Goal: Transaction & Acquisition: Book appointment/travel/reservation

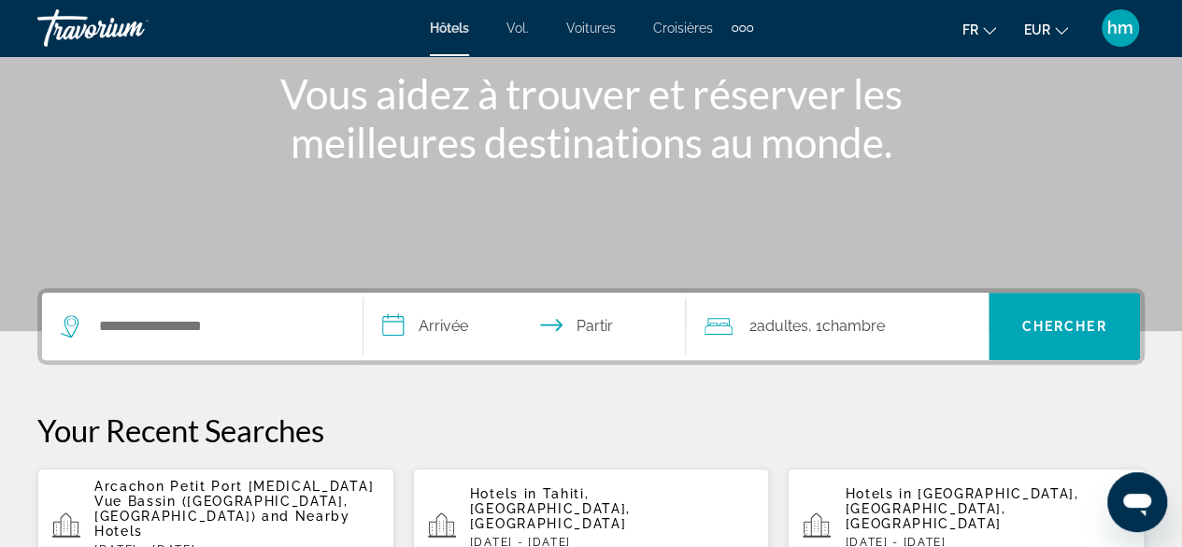
scroll to position [239, 0]
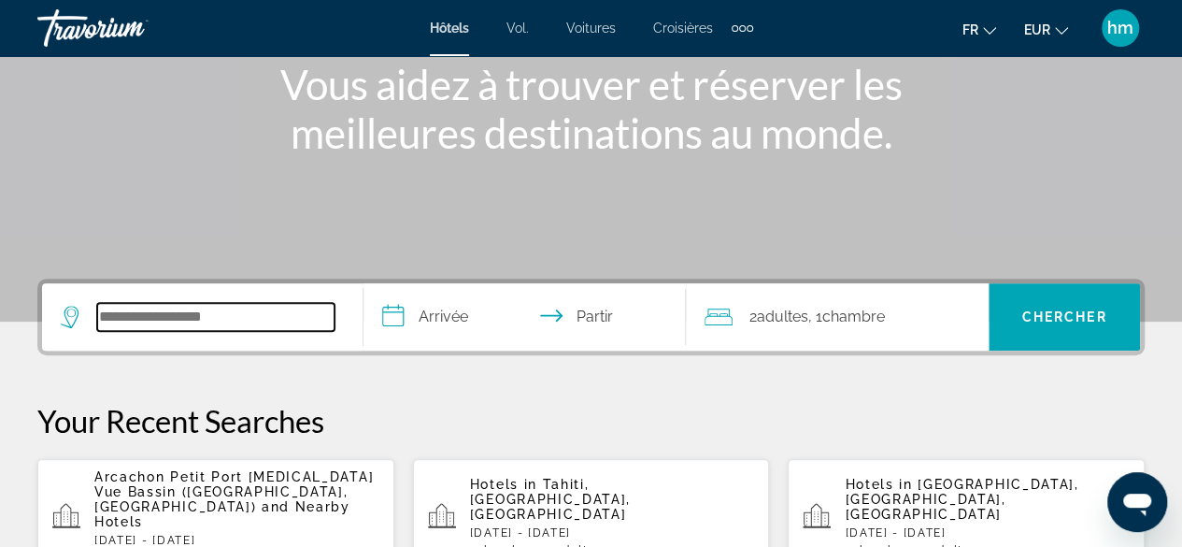
click at [121, 311] on input "Widget de recherche" at bounding box center [215, 317] width 237 height 28
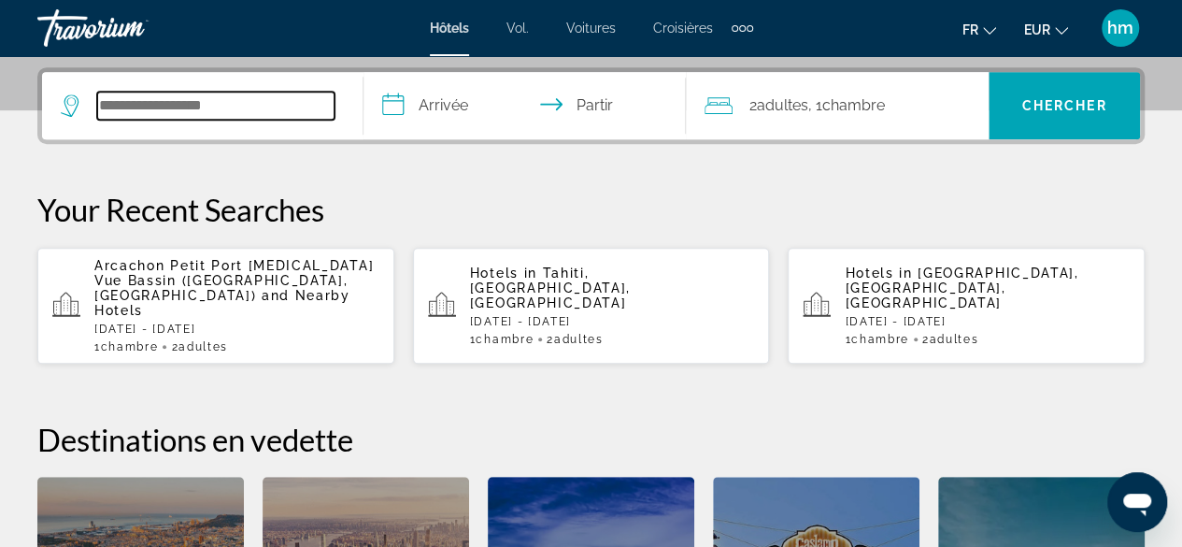
scroll to position [456, 0]
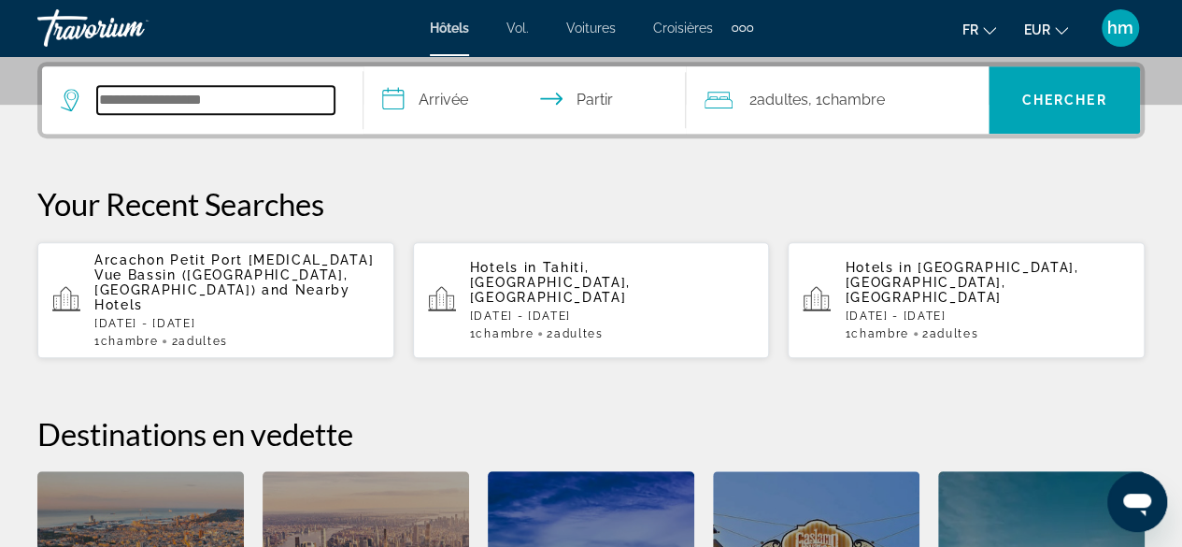
click at [163, 96] on input "Widget de recherche" at bounding box center [215, 100] width 237 height 28
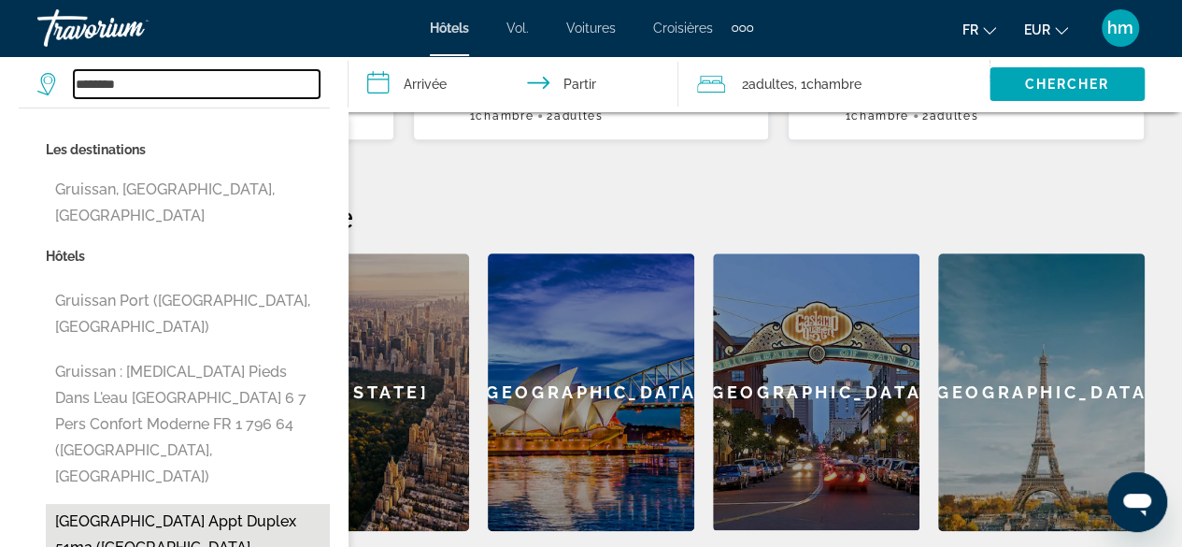
scroll to position [675, 0]
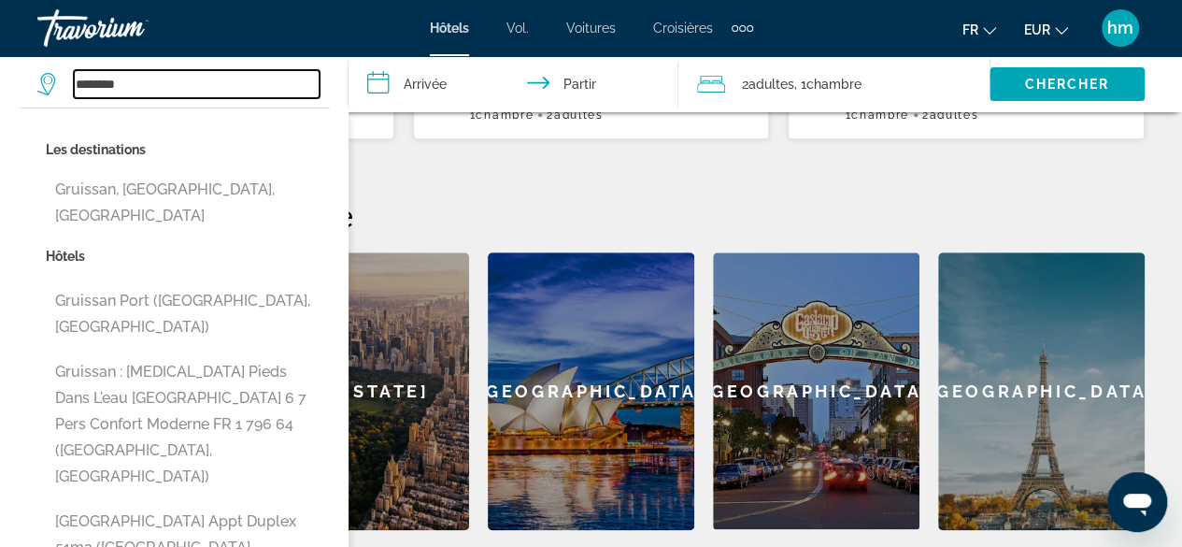
type input "**********"
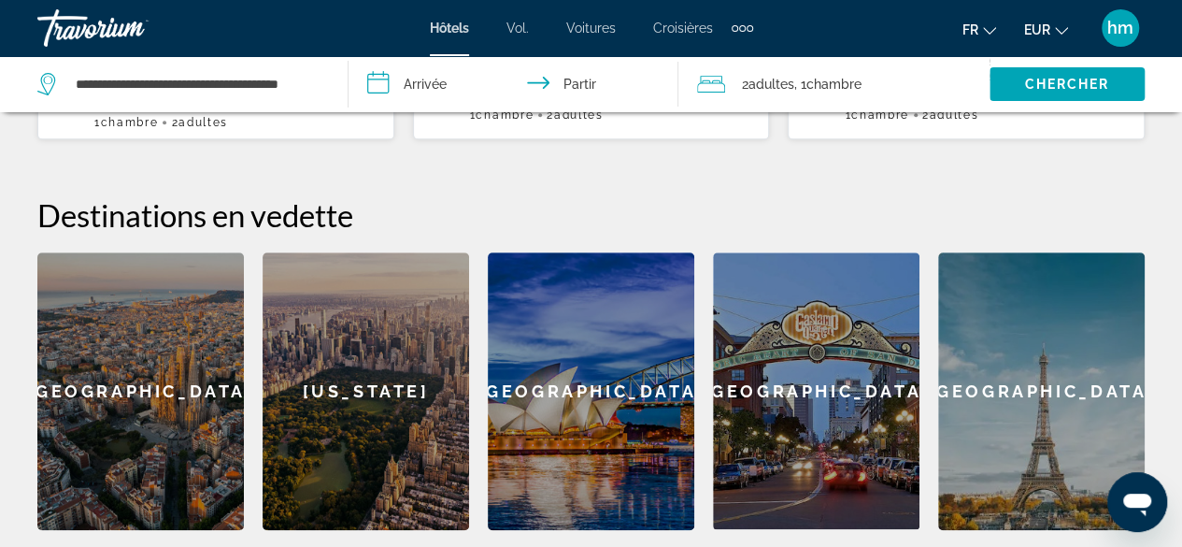
click at [381, 79] on input "**********" at bounding box center [517, 87] width 337 height 62
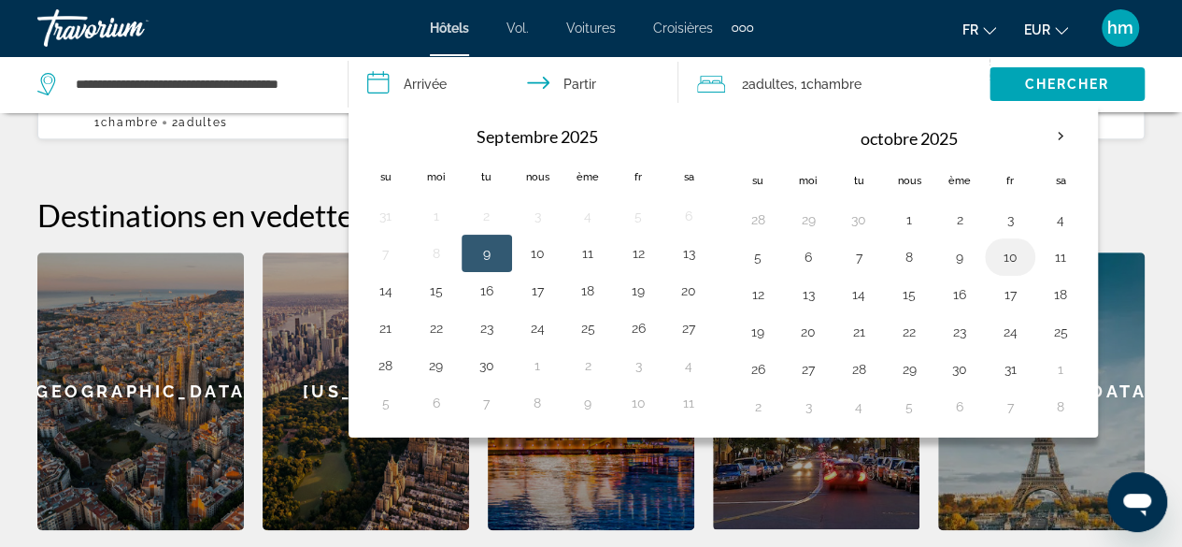
click at [1004, 255] on button "10" at bounding box center [1010, 257] width 30 height 26
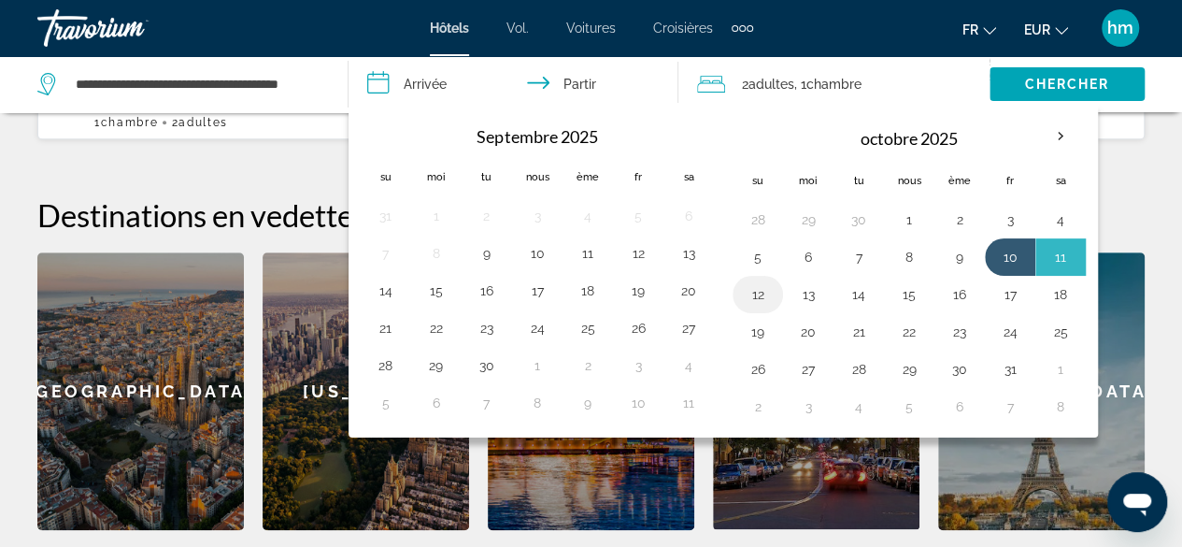
click at [755, 291] on button "12" at bounding box center [758, 294] width 30 height 26
type input "**********"
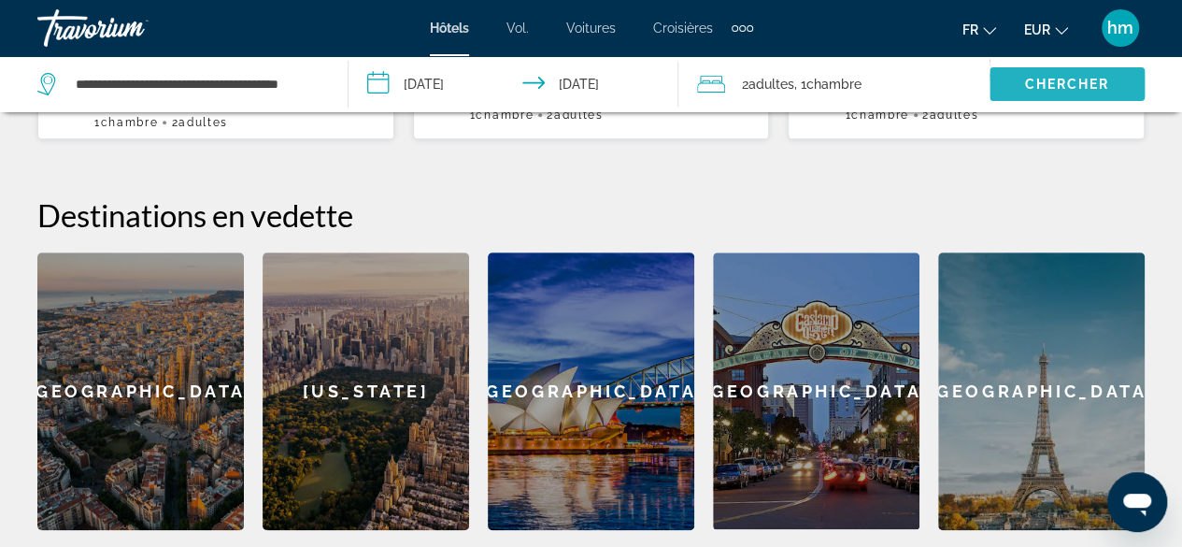
click at [1063, 78] on font "Chercher" at bounding box center [1066, 84] width 85 height 15
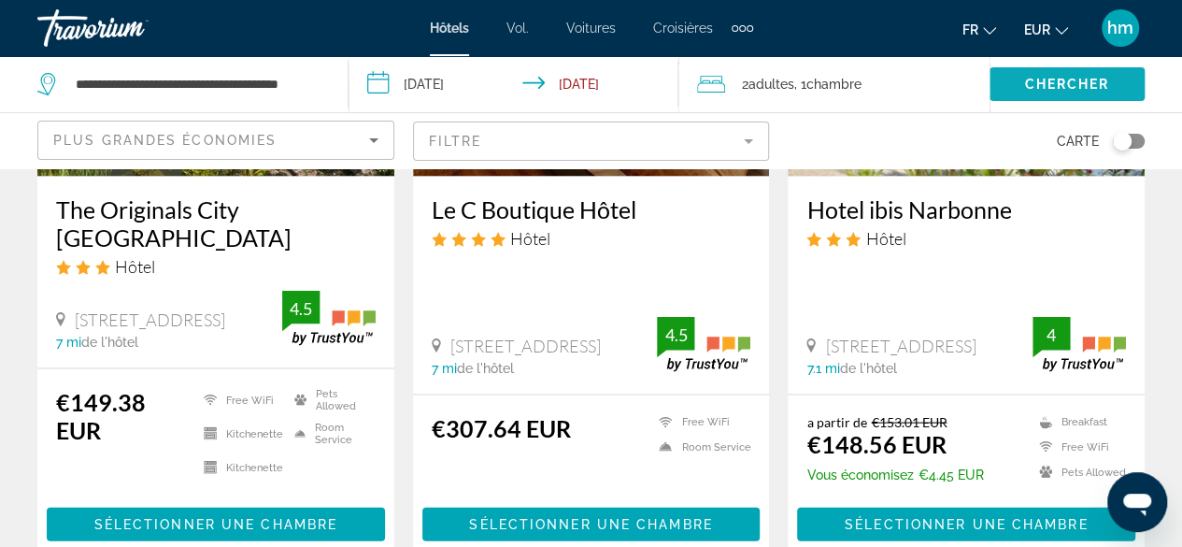
scroll to position [1766, 0]
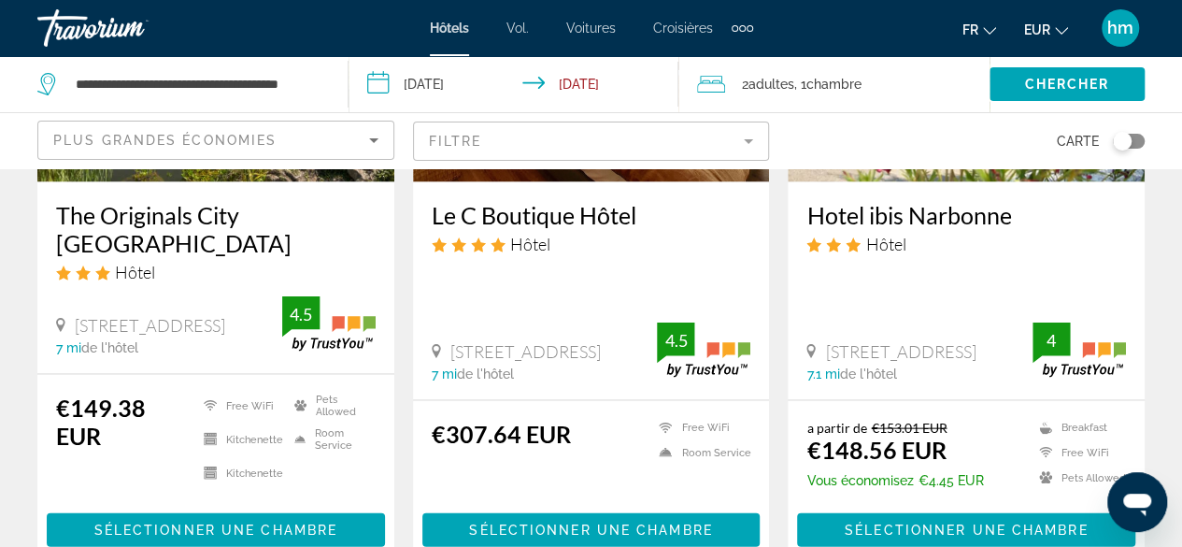
click at [242, 272] on div "Hôtel" at bounding box center [216, 271] width 320 height 21
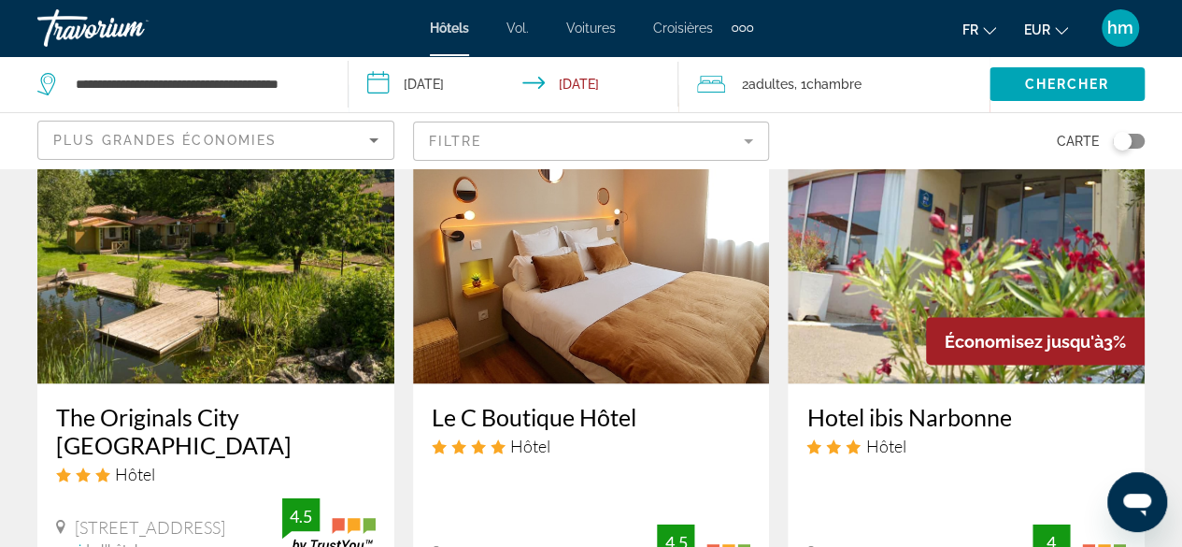
scroll to position [1553, 0]
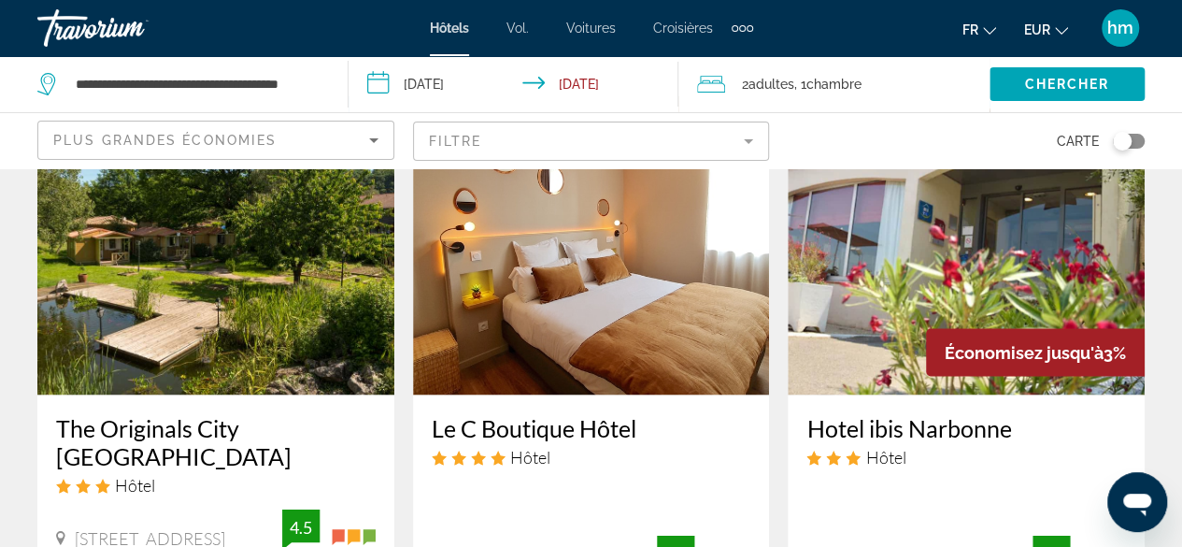
click at [242, 273] on img "Contenu principal" at bounding box center [215, 244] width 357 height 299
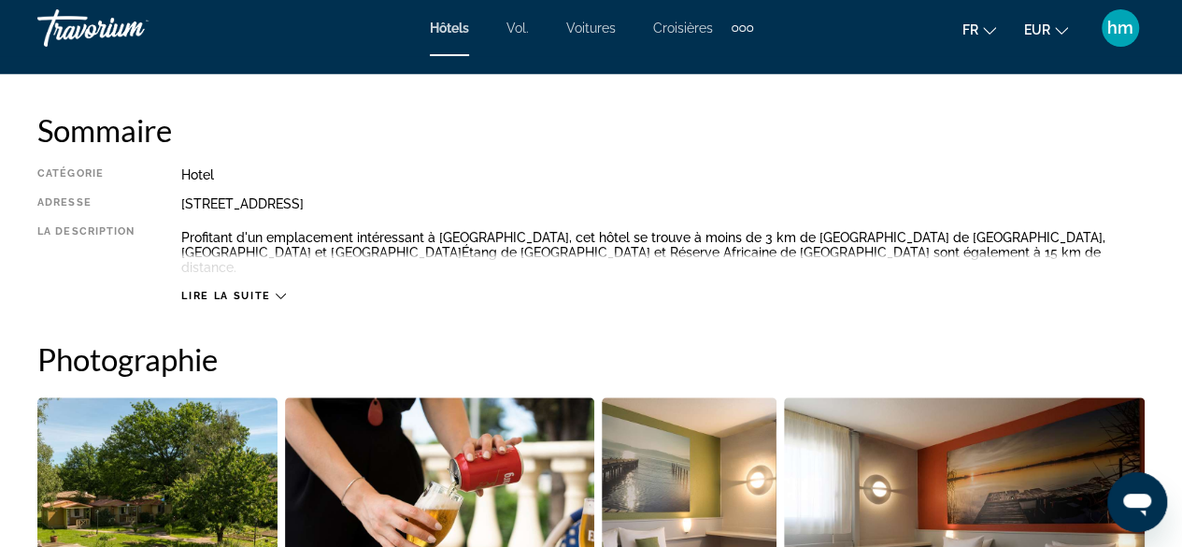
scroll to position [937, 0]
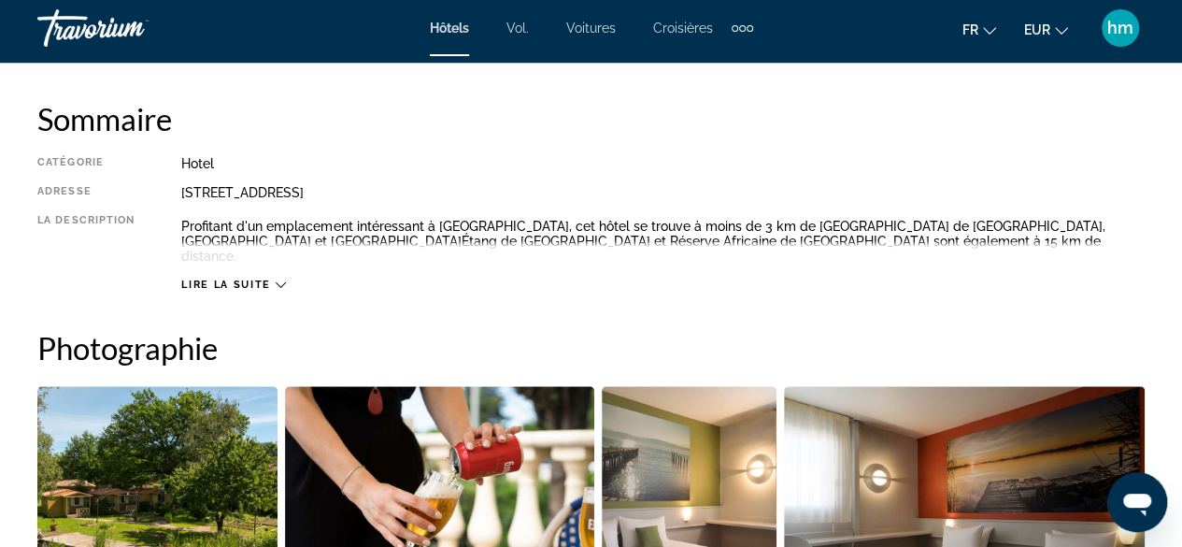
click at [280, 279] on icon "Contenu principal" at bounding box center [281, 284] width 10 height 10
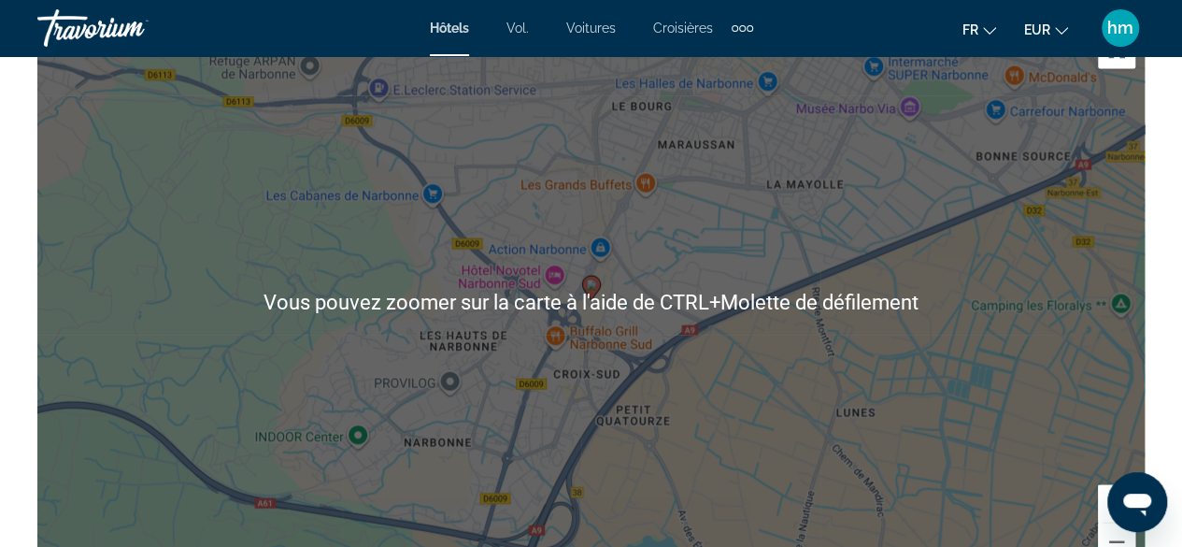
scroll to position [2099, 0]
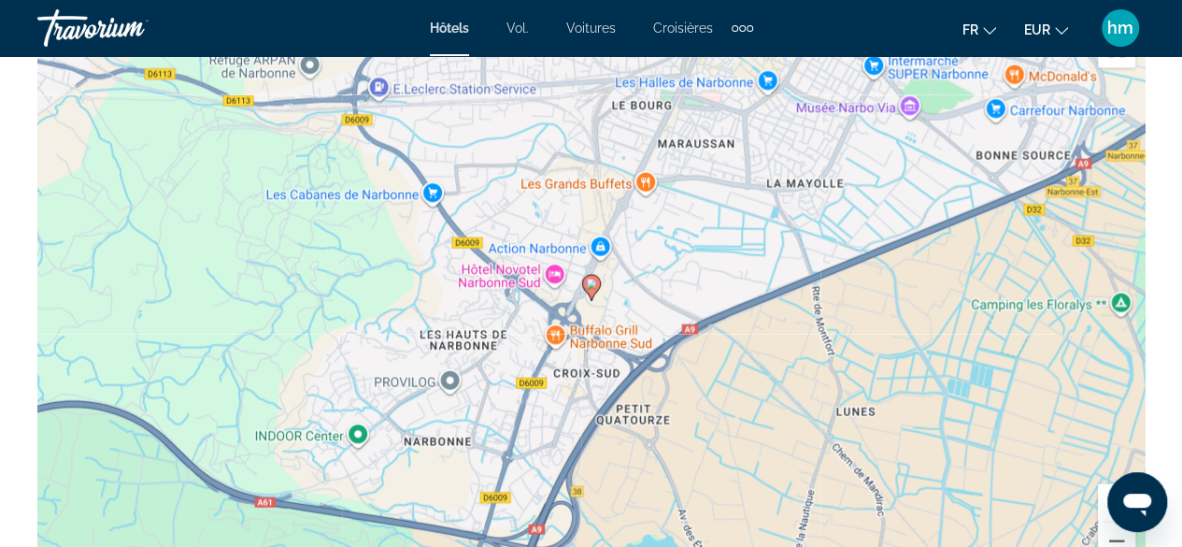
click at [593, 278] on icon "Contenu principal" at bounding box center [590, 288] width 17 height 24
click at [589, 278] on icon "Contenu principal" at bounding box center [590, 288] width 17 height 24
click at [588, 278] on icon "Contenu principal" at bounding box center [590, 288] width 17 height 24
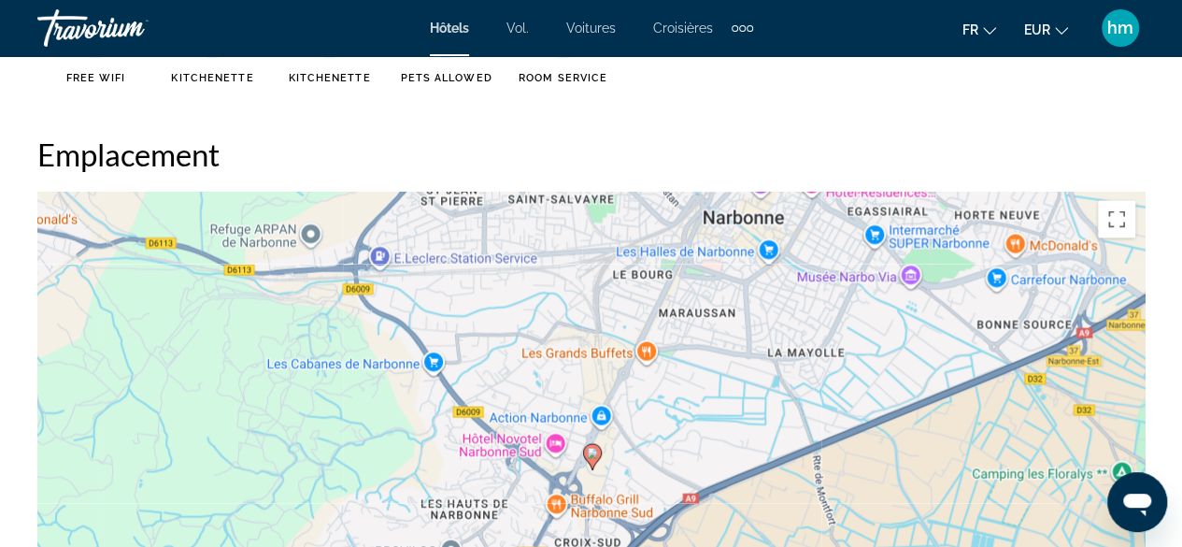
scroll to position [1682, 0]
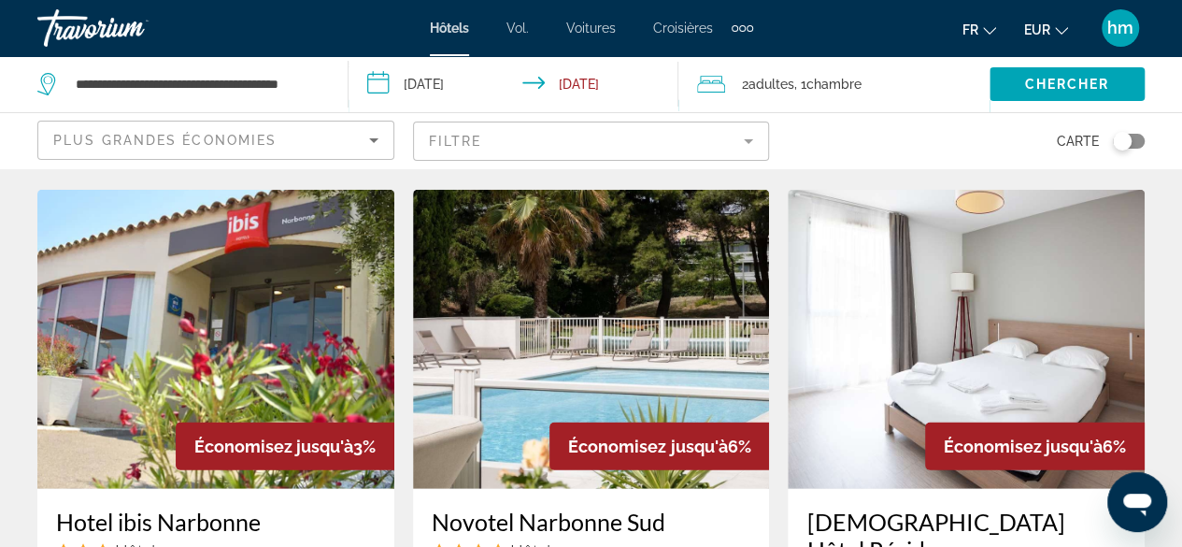
scroll to position [2175, 0]
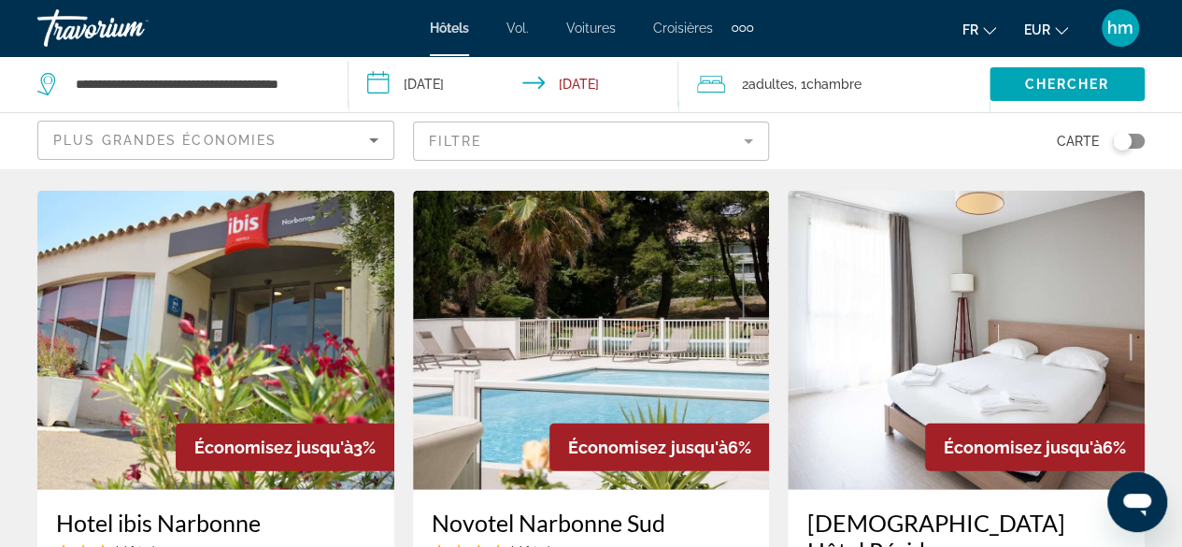
click at [234, 306] on img "Contenu principal" at bounding box center [215, 340] width 357 height 299
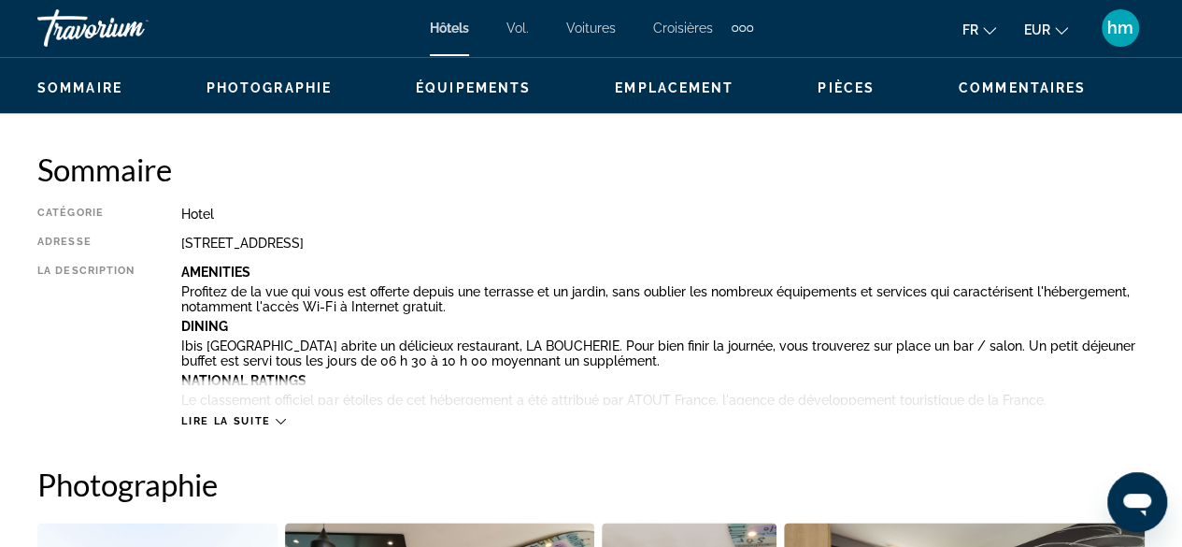
scroll to position [889, 0]
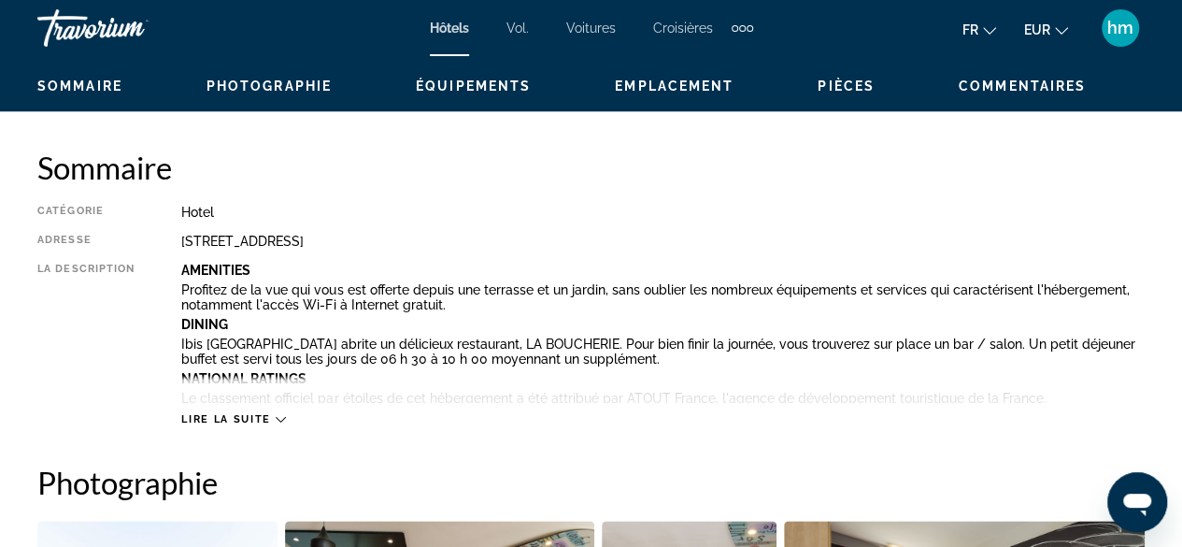
click at [193, 415] on span "Lire la suite" at bounding box center [225, 419] width 89 height 12
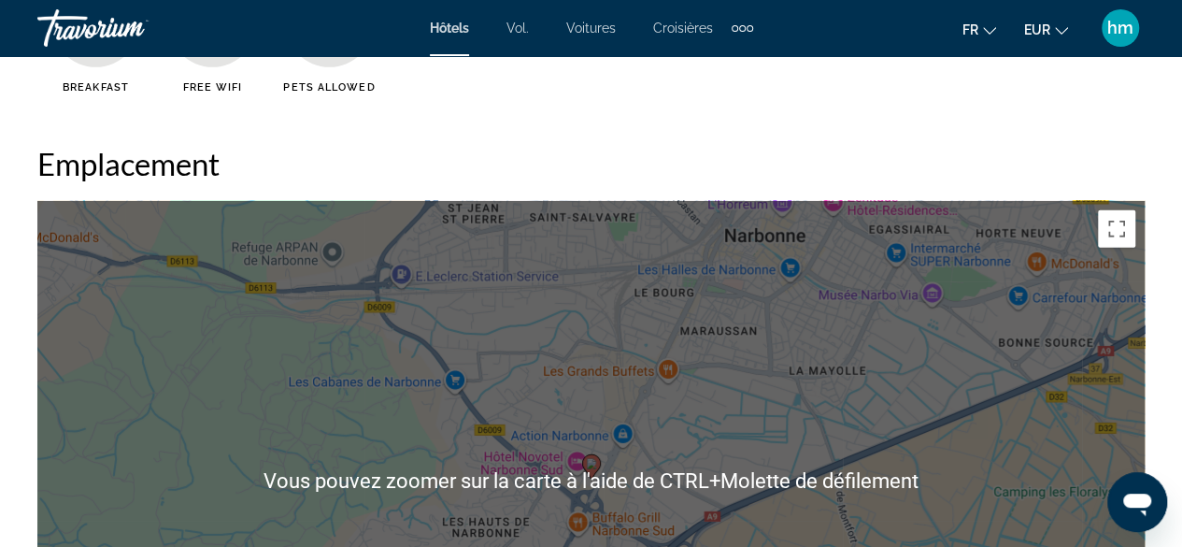
scroll to position [2676, 0]
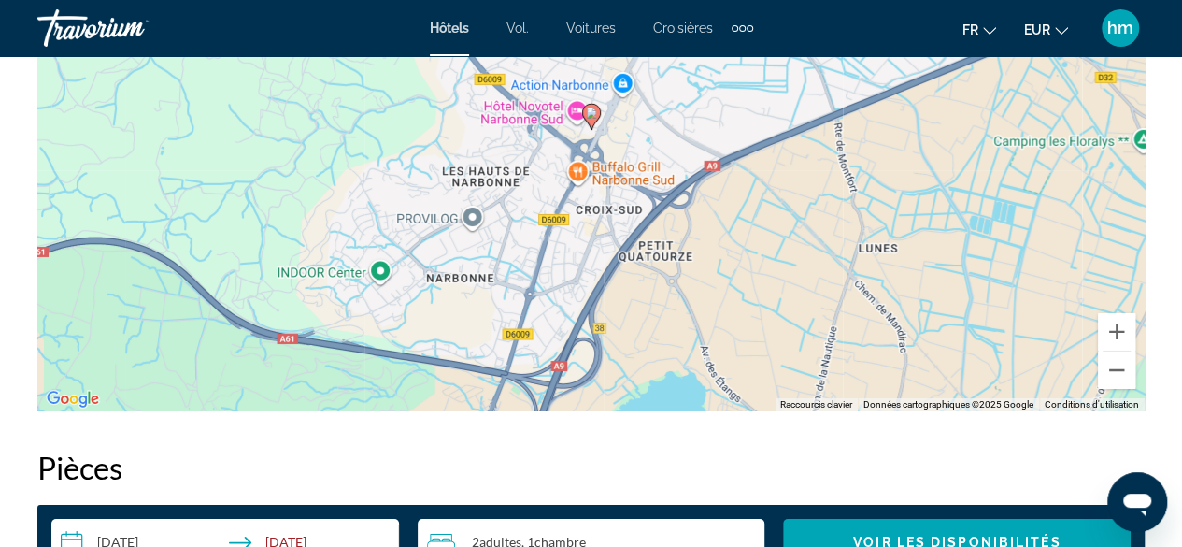
scroll to position [2640, 0]
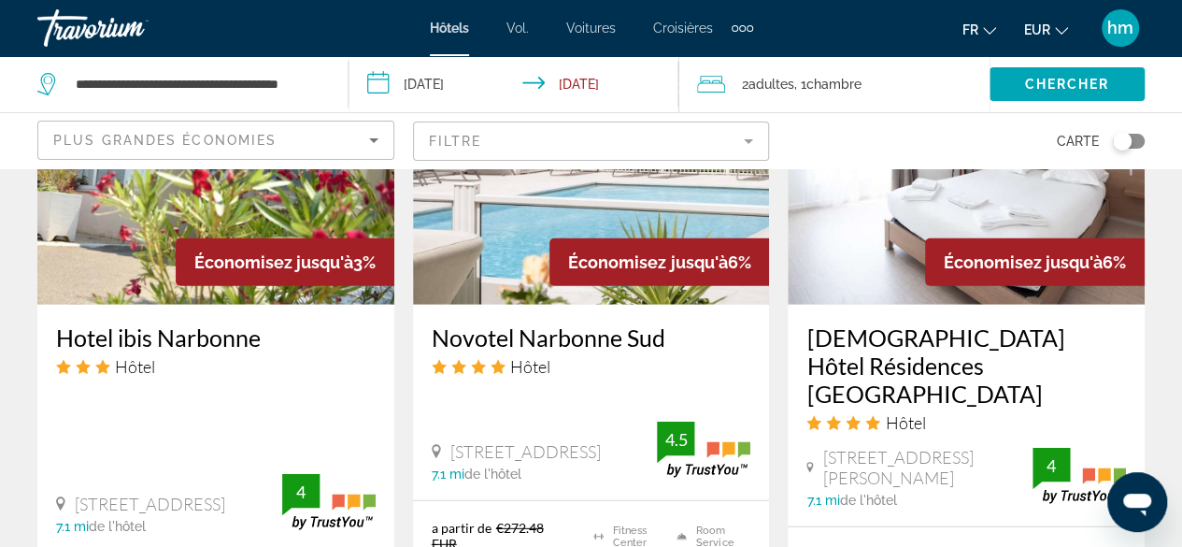
scroll to position [2349, 0]
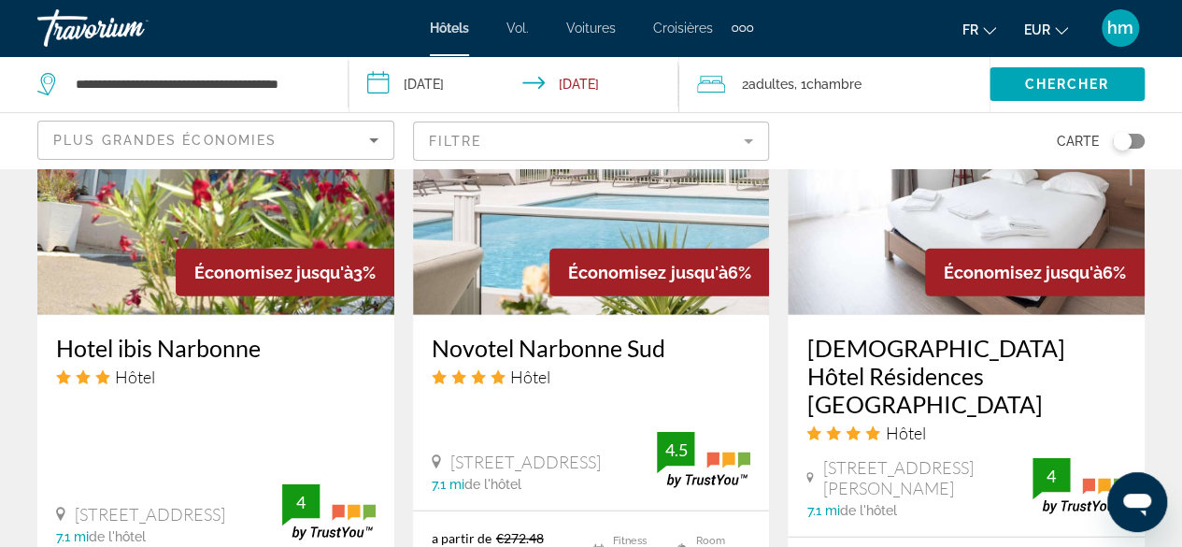
click at [906, 253] on img "Contenu principal" at bounding box center [966, 165] width 357 height 299
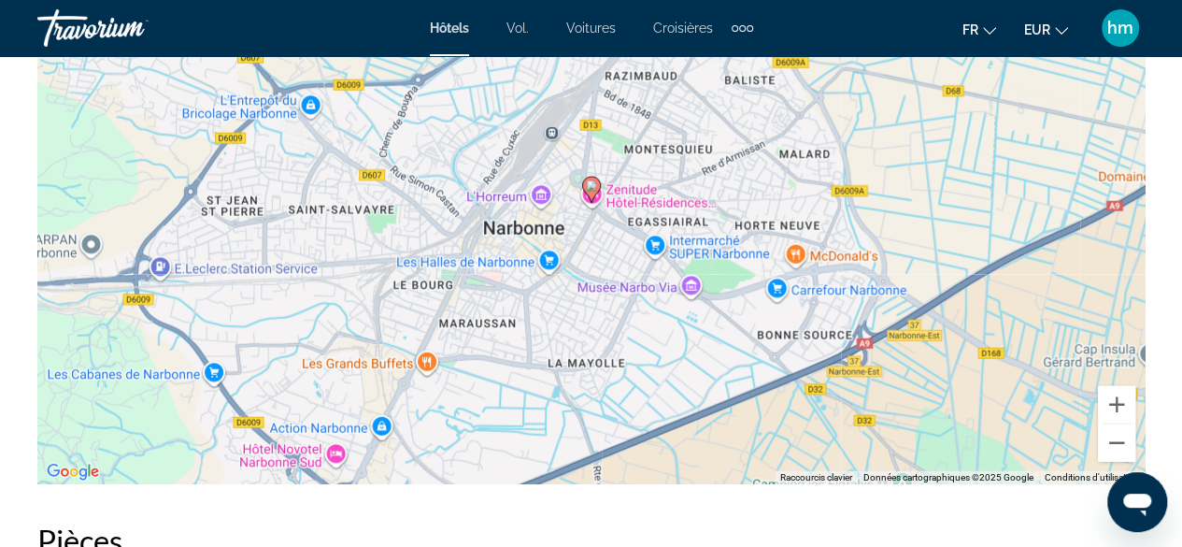
scroll to position [2290, 0]
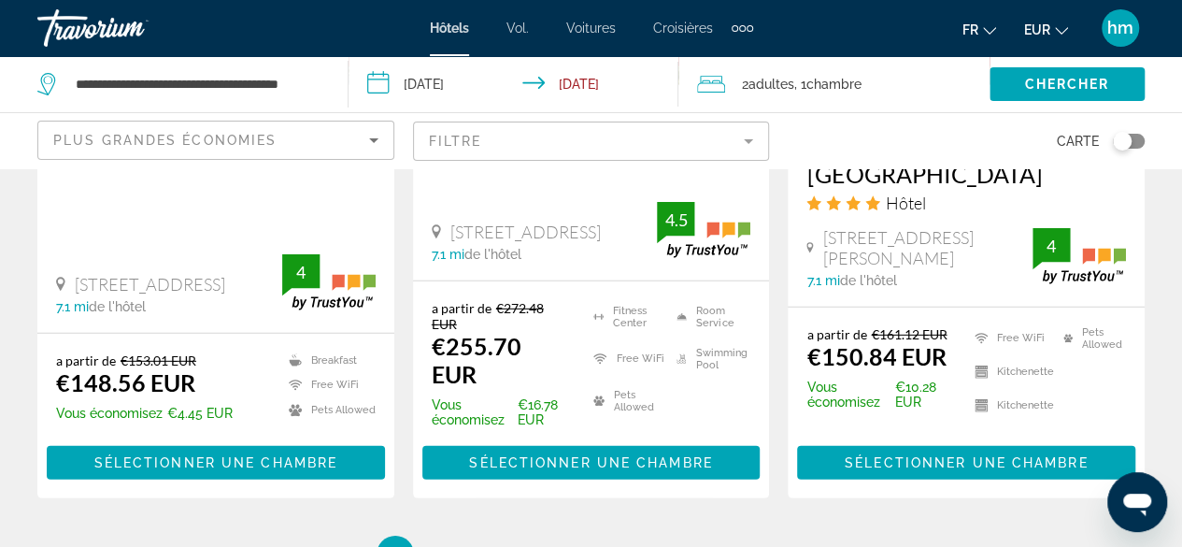
scroll to position [2736, 0]
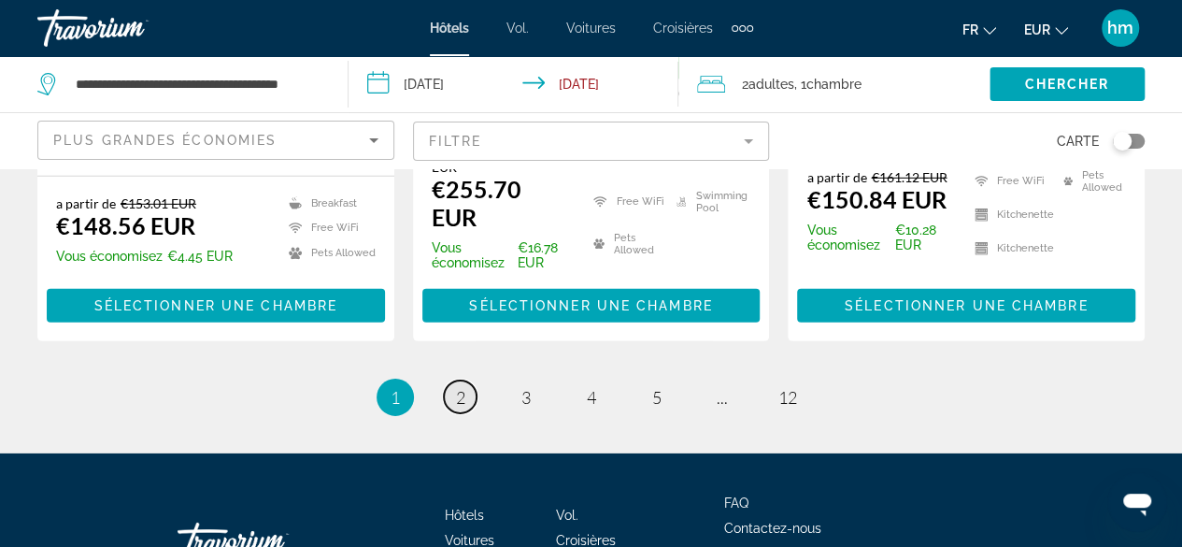
click at [457, 387] on span "2" at bounding box center [460, 397] width 9 height 21
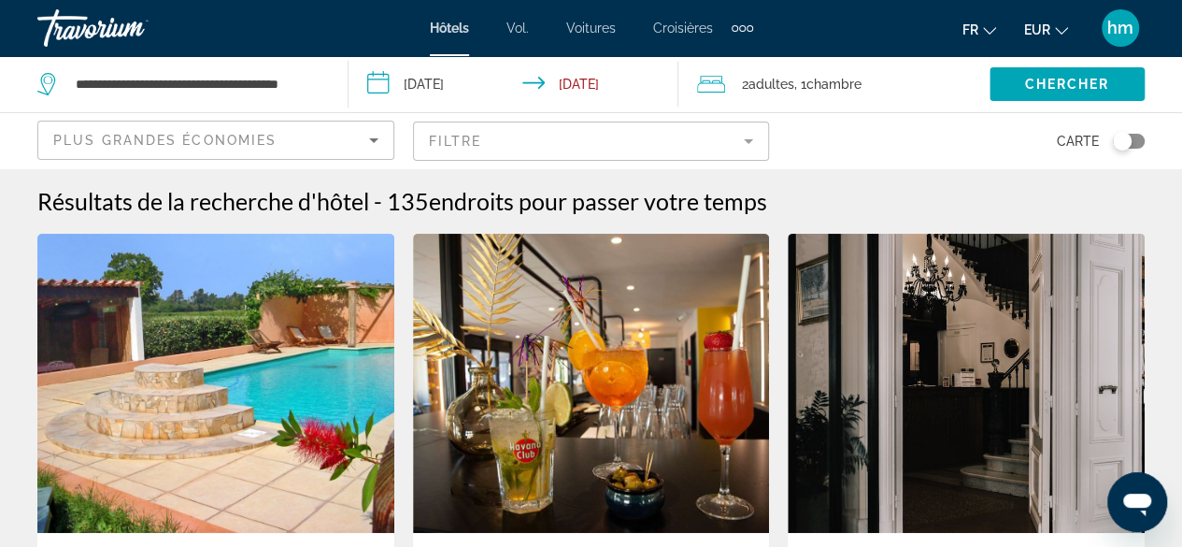
click at [561, 365] on img "Contenu principal" at bounding box center [591, 383] width 357 height 299
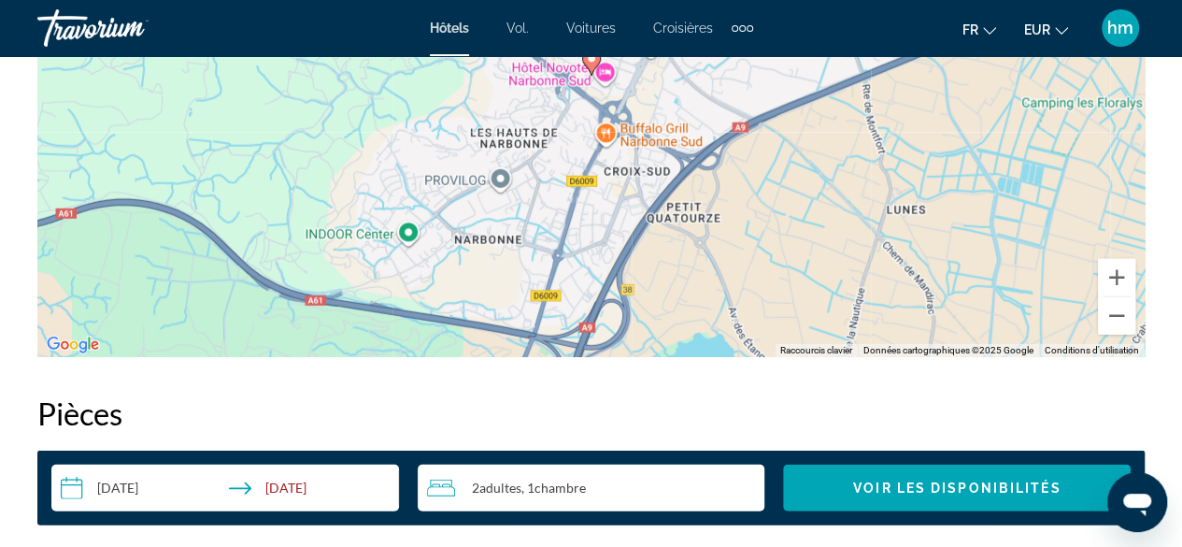
scroll to position [2409, 0]
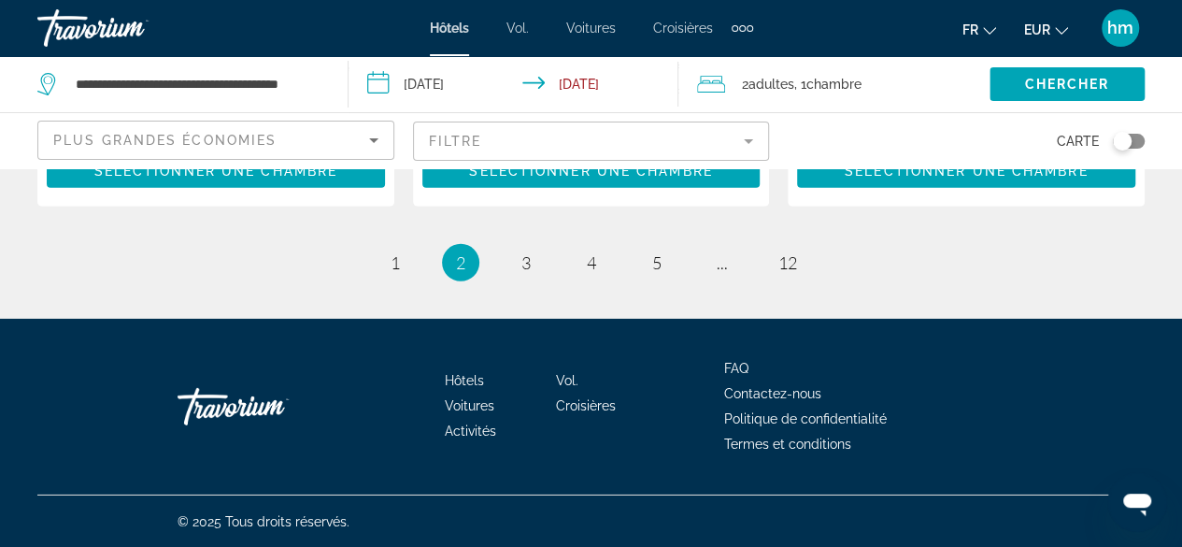
scroll to position [2764, 0]
click at [531, 259] on link "page 3" at bounding box center [525, 262] width 33 height 33
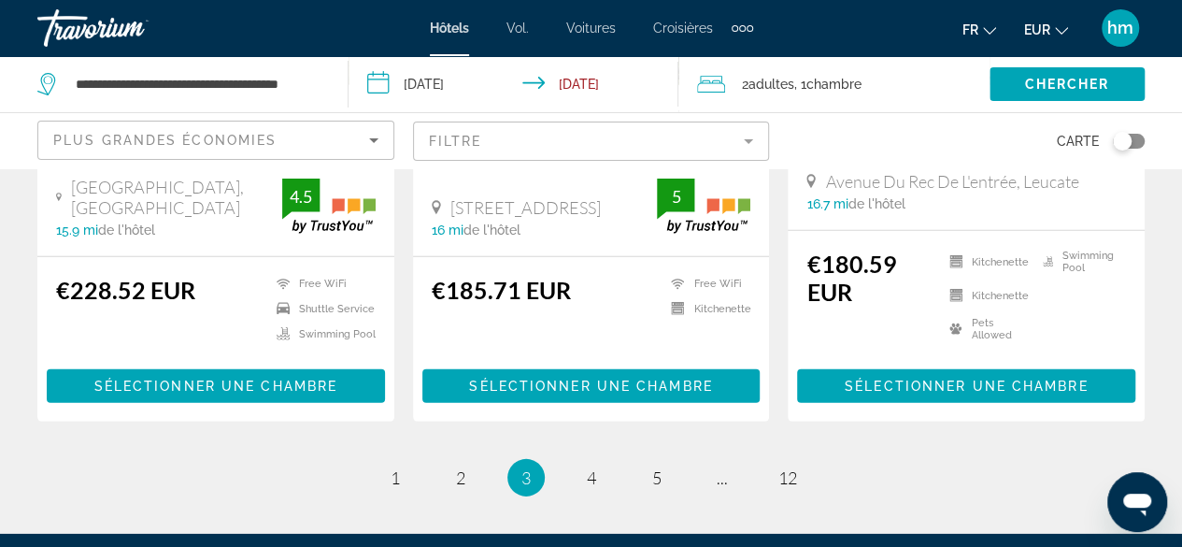
scroll to position [2638, 0]
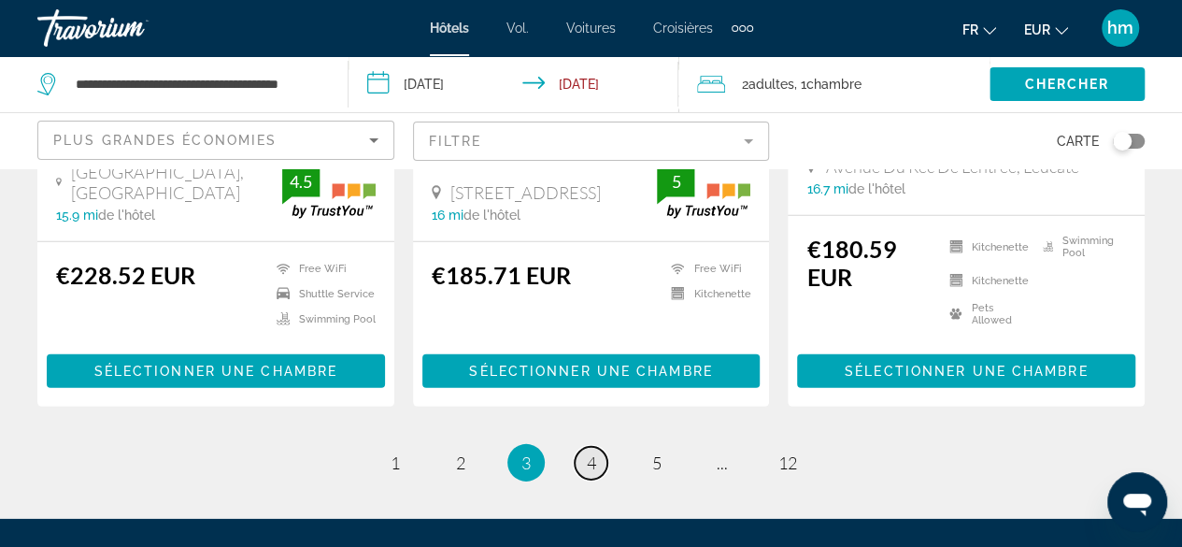
click at [587, 452] on span "4" at bounding box center [591, 462] width 9 height 21
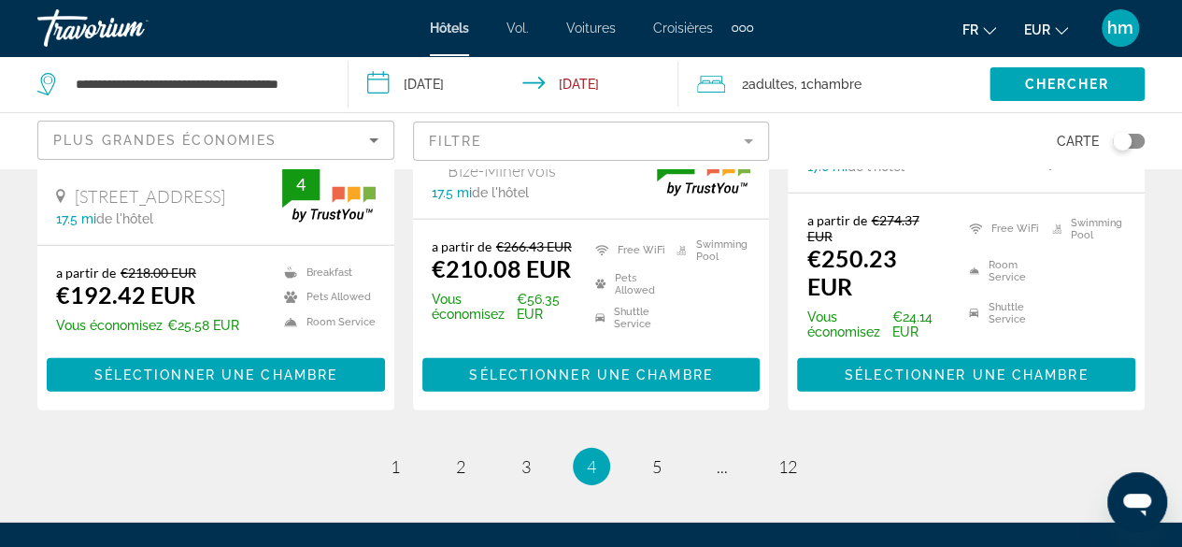
scroll to position [2605, 0]
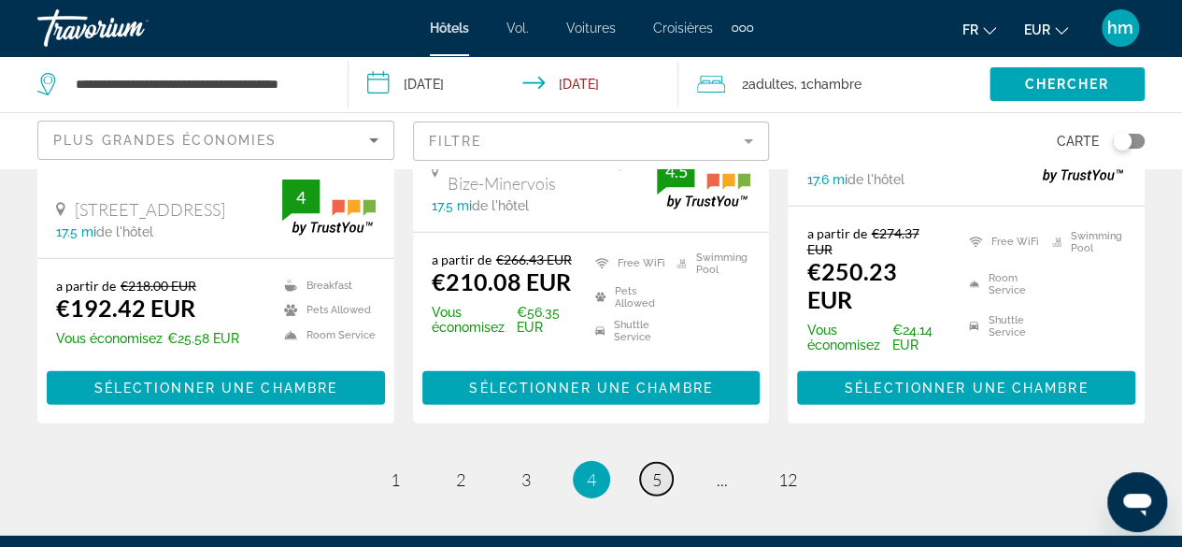
click at [652, 469] on span "5" at bounding box center [656, 479] width 9 height 21
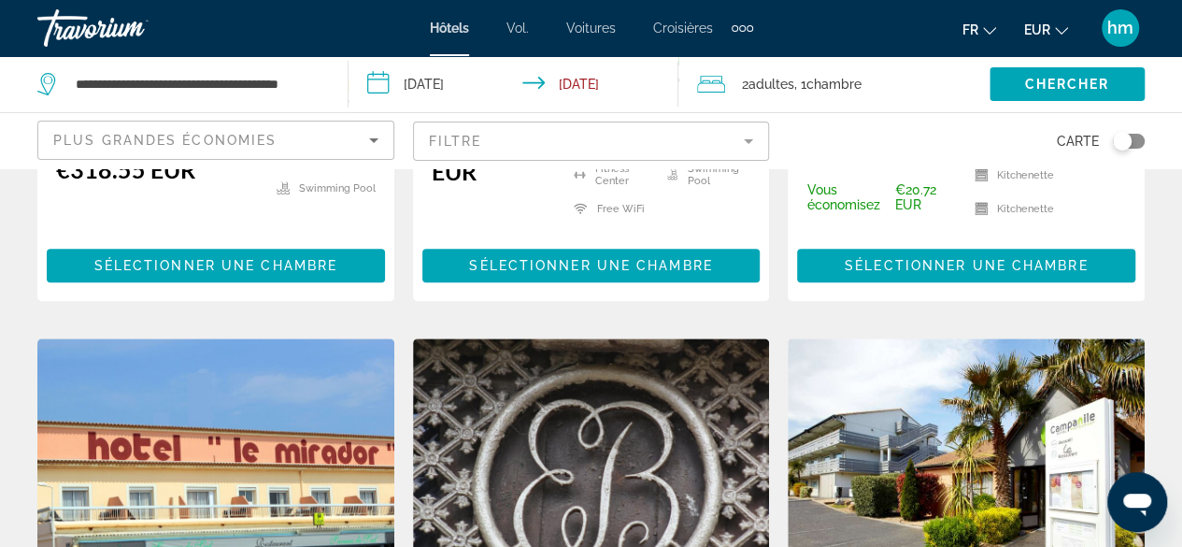
click at [651, 420] on img "Contenu principal" at bounding box center [591, 487] width 357 height 299
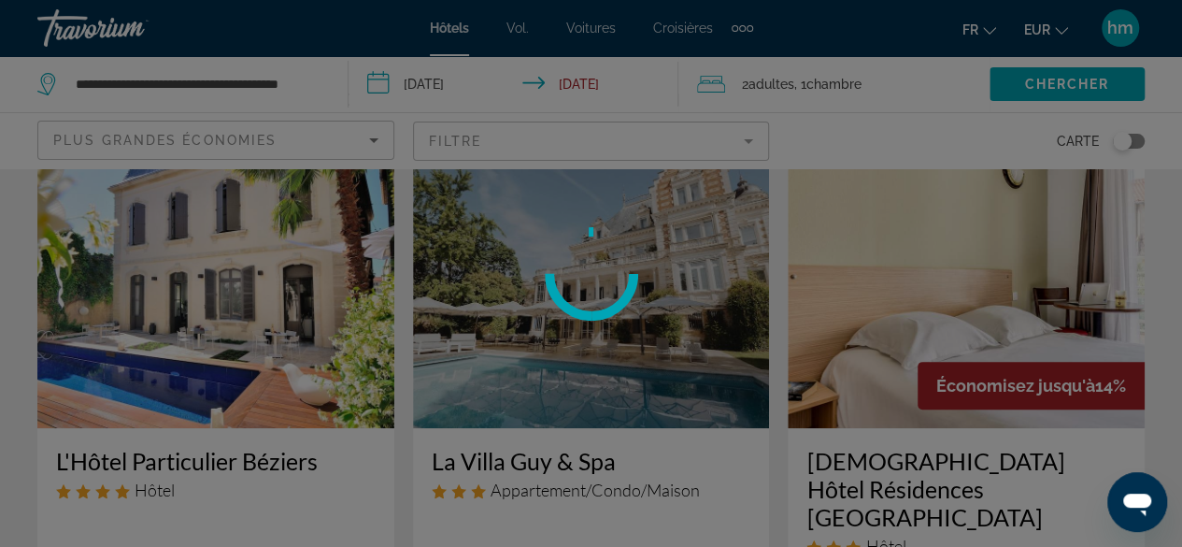
scroll to position [87, 0]
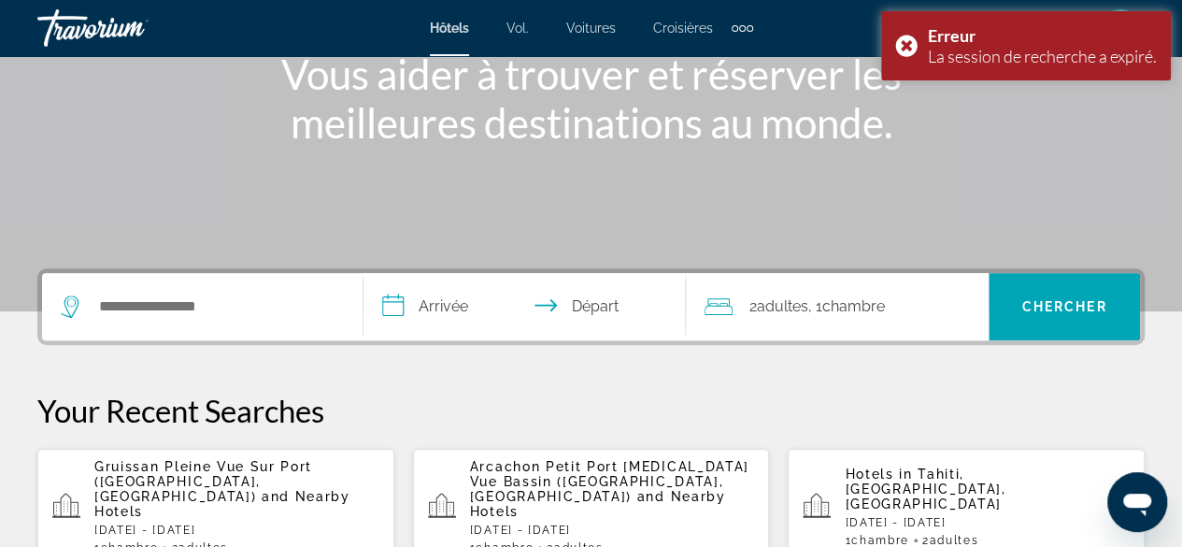
scroll to position [250, 0]
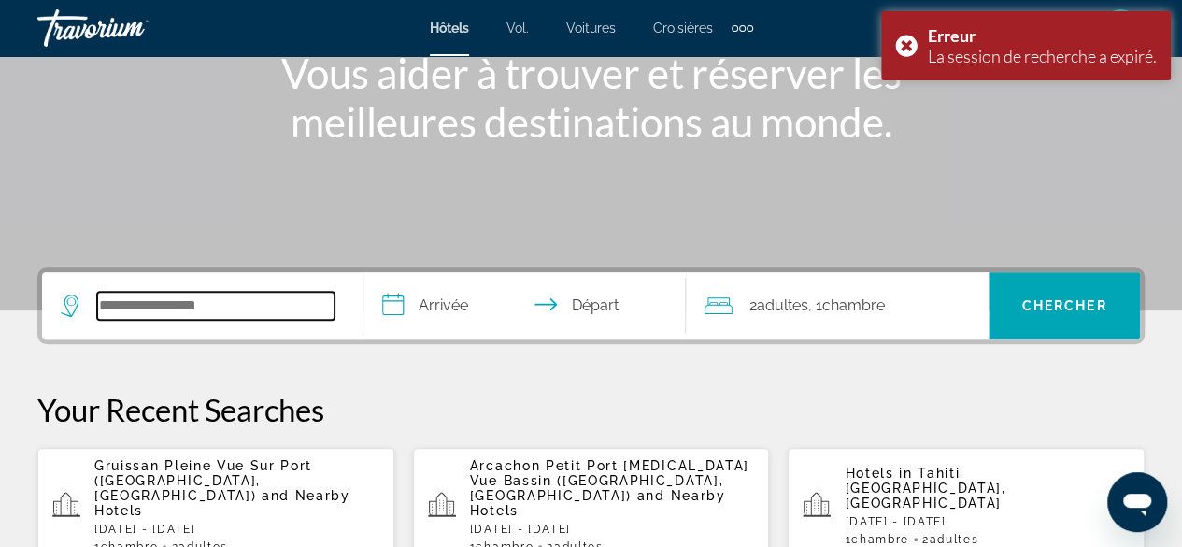
click at [156, 303] on input "Search widget" at bounding box center [215, 306] width 237 height 28
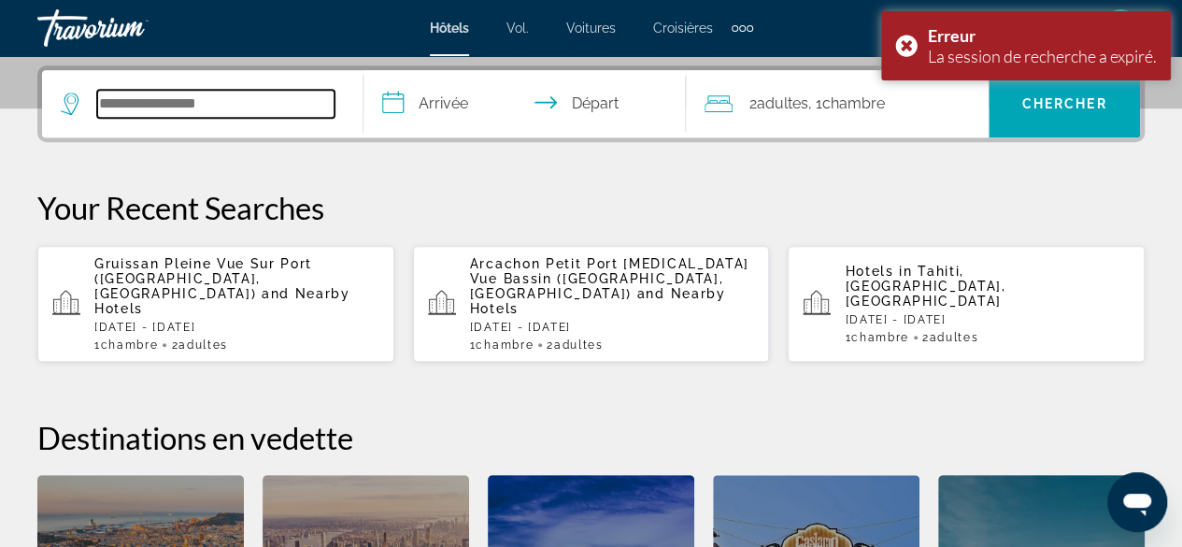
scroll to position [456, 0]
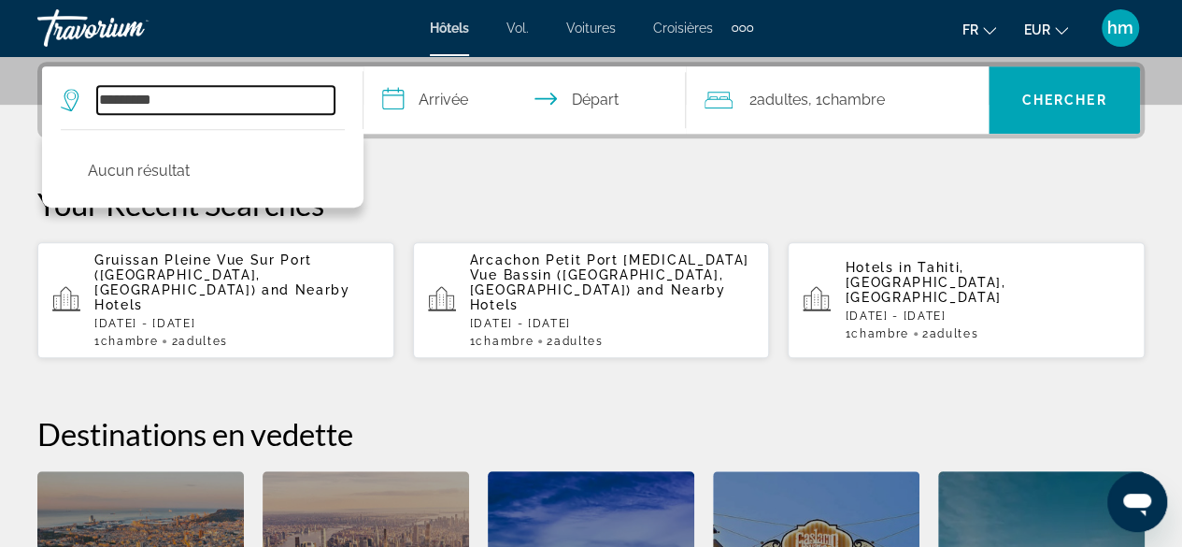
click at [204, 96] on input "*********" at bounding box center [215, 100] width 237 height 28
click at [191, 99] on input "*********" at bounding box center [215, 100] width 237 height 28
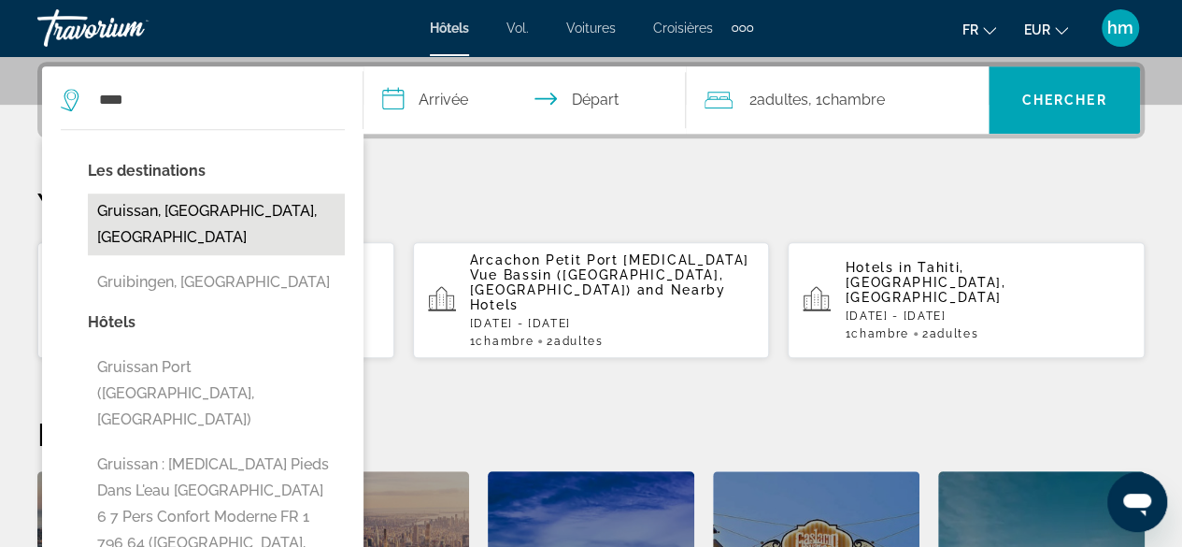
click at [106, 208] on button "Gruissan, [GEOGRAPHIC_DATA], [GEOGRAPHIC_DATA]" at bounding box center [216, 224] width 257 height 62
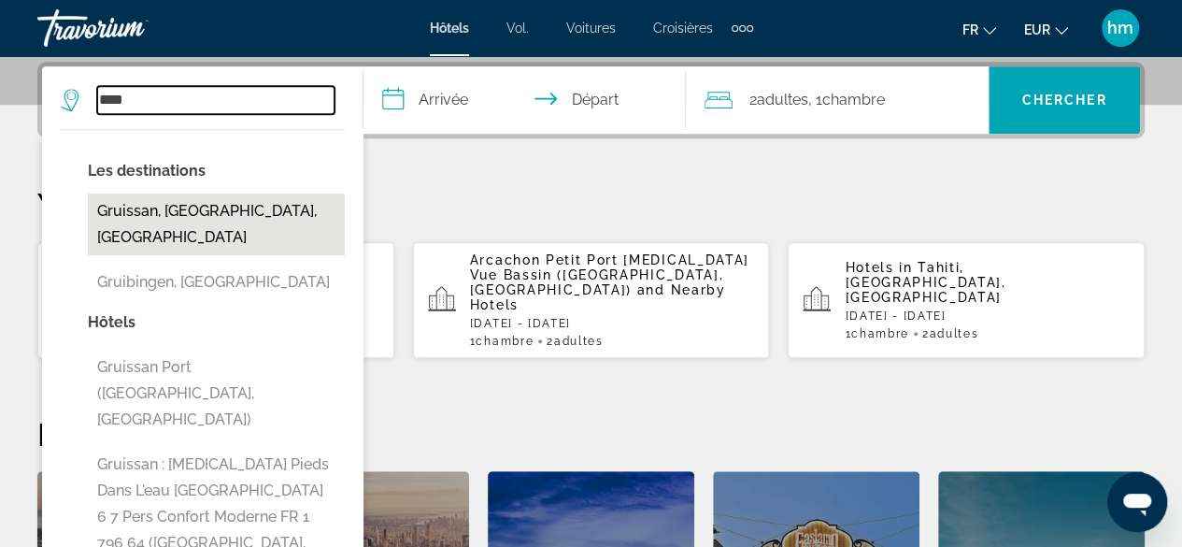
type input "**********"
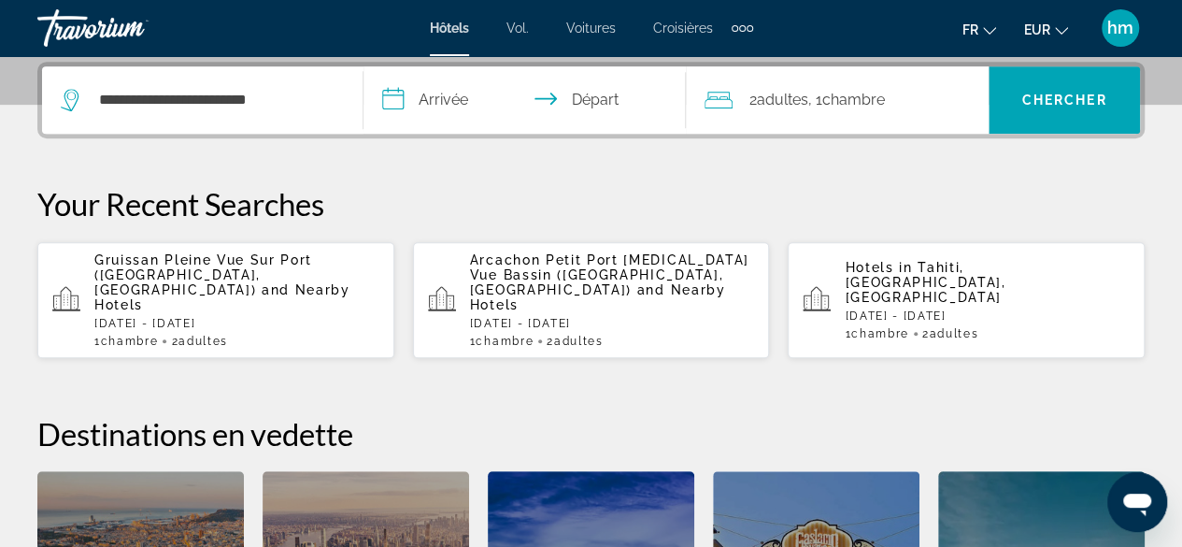
click at [398, 96] on input "**********" at bounding box center [528, 102] width 329 height 73
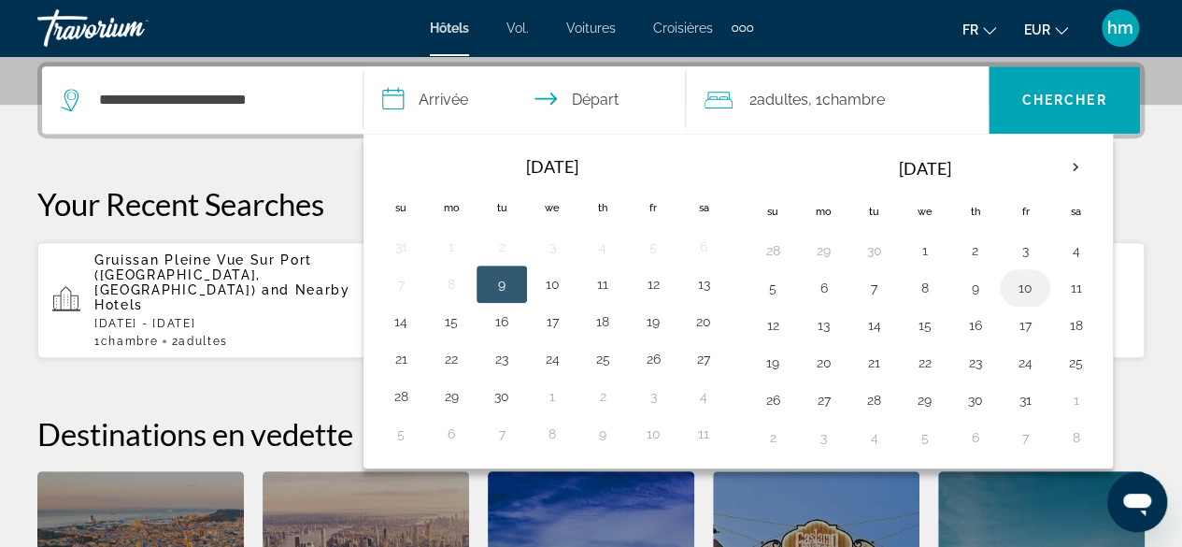
click at [1017, 284] on button "10" at bounding box center [1025, 288] width 30 height 26
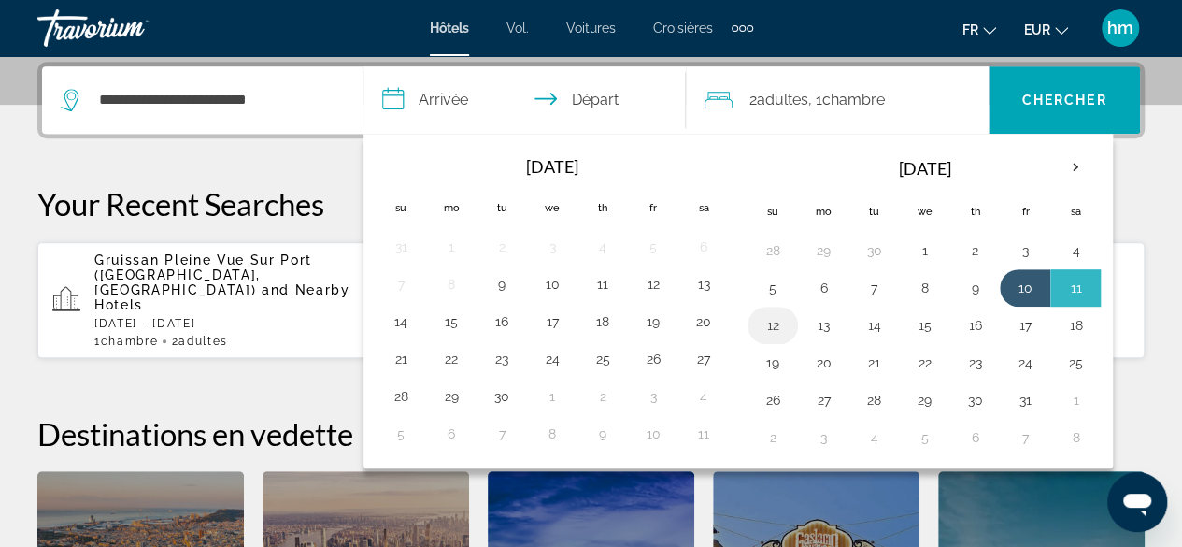
click at [764, 319] on button "12" at bounding box center [773, 325] width 30 height 26
type input "**********"
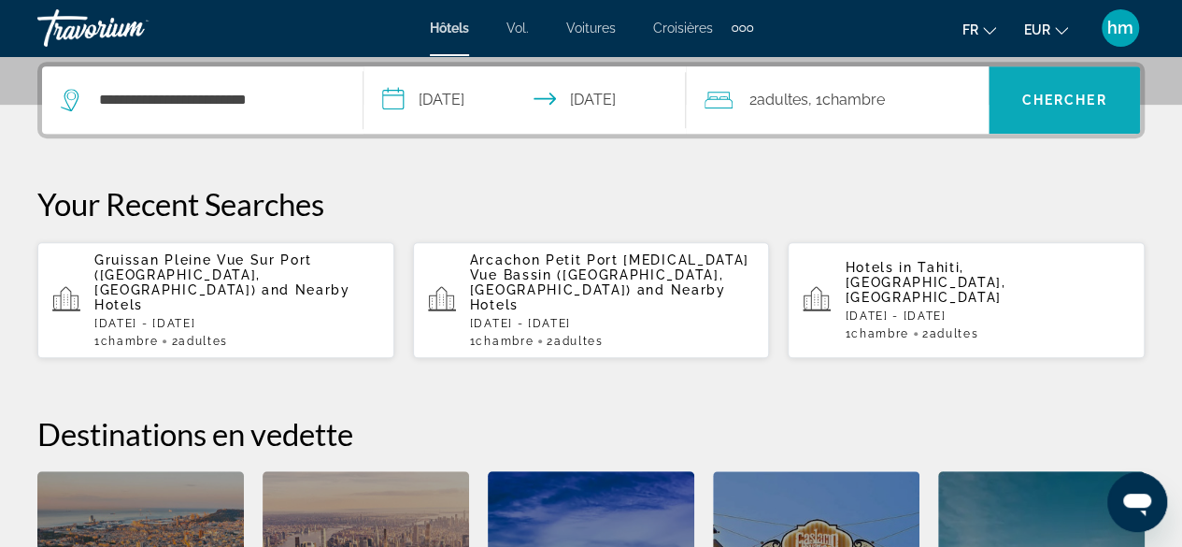
click at [1043, 89] on span "Search widget" at bounding box center [1064, 100] width 151 height 45
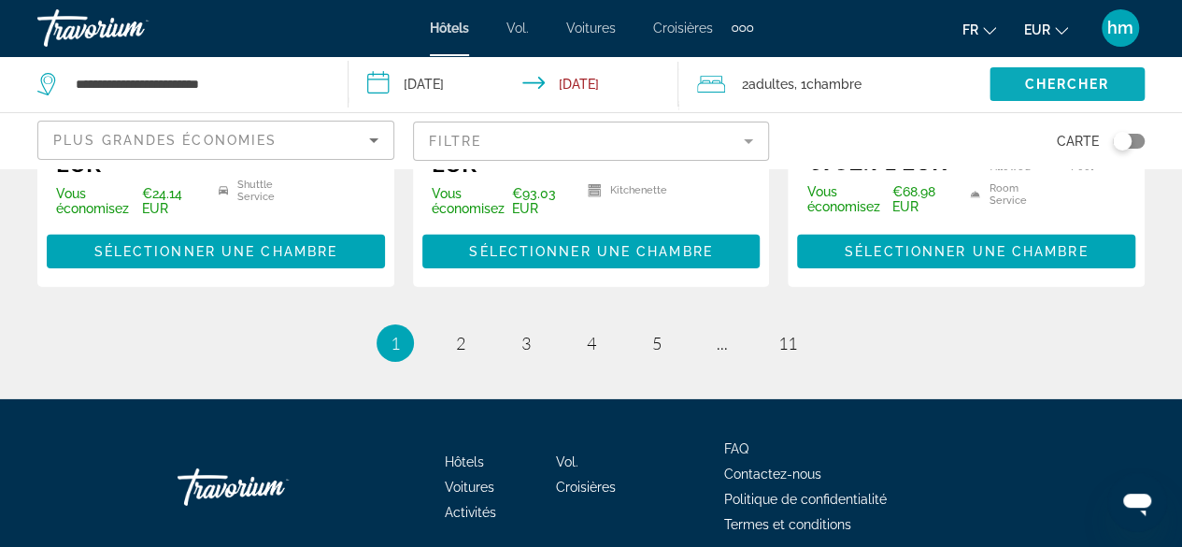
scroll to position [2848, 0]
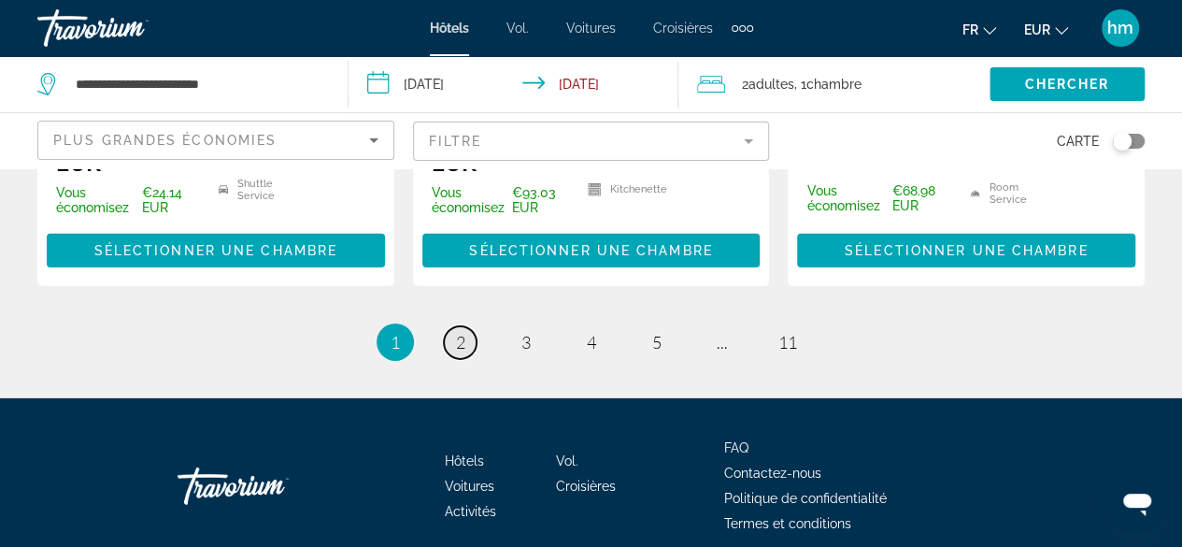
click at [462, 332] on span "2" at bounding box center [460, 342] width 9 height 21
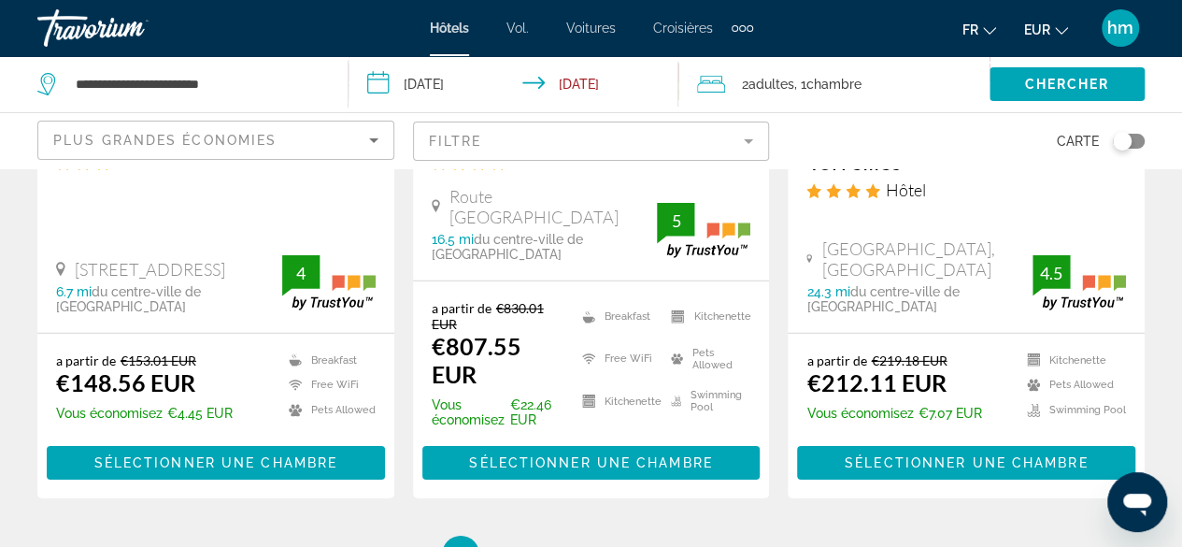
scroll to position [2742, 0]
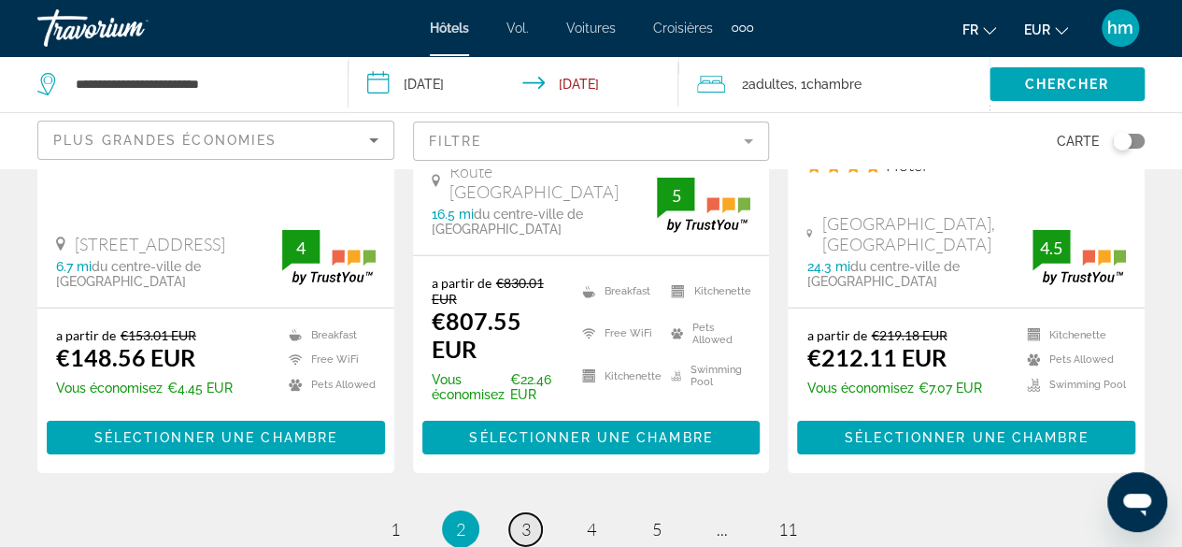
click at [526, 519] on span "3" at bounding box center [525, 529] width 9 height 21
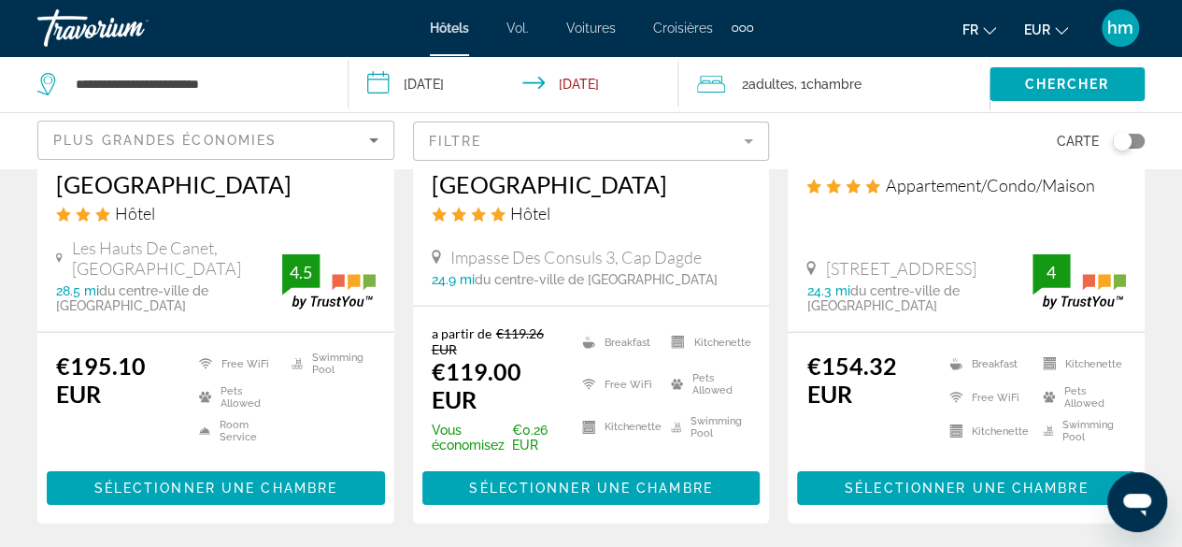
scroll to position [2719, 0]
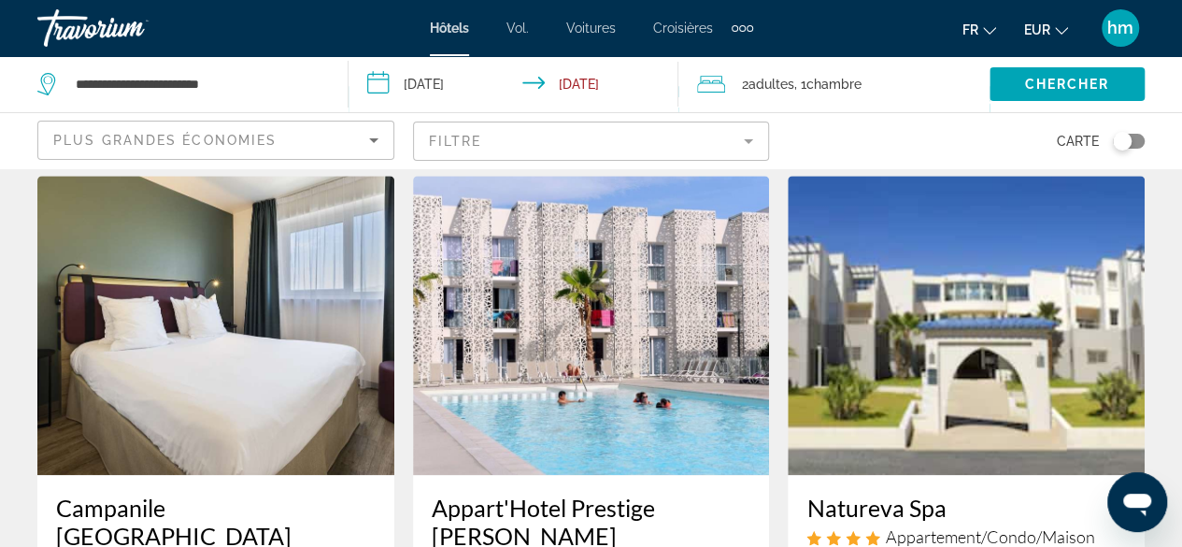
scroll to position [757, 0]
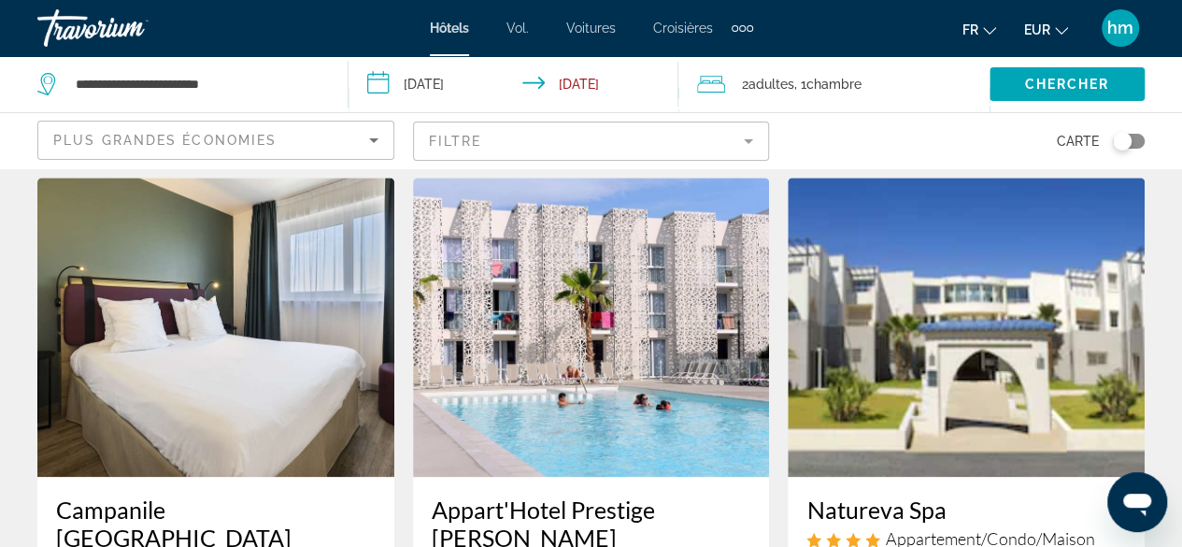
click at [886, 349] on img "Contenu principal" at bounding box center [966, 327] width 357 height 299
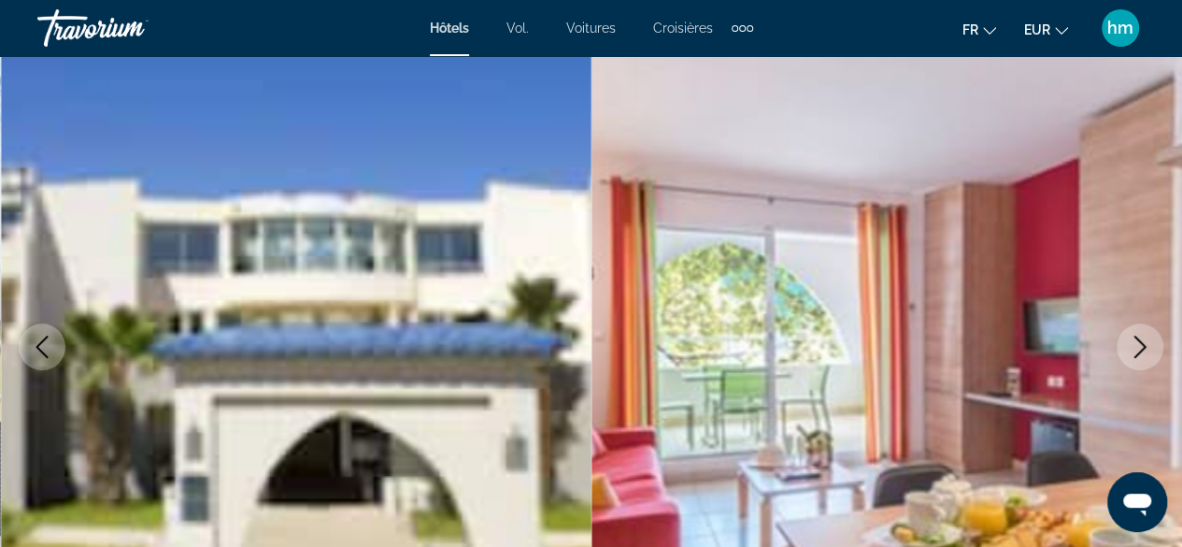
scroll to position [148, 0]
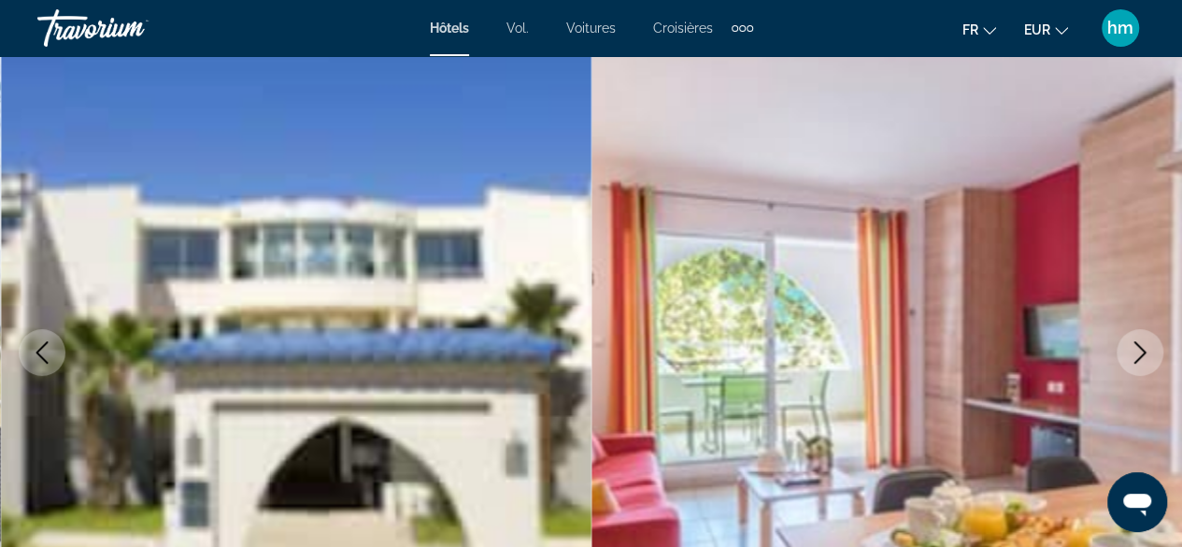
click at [1142, 347] on icon "Next image" at bounding box center [1140, 352] width 22 height 22
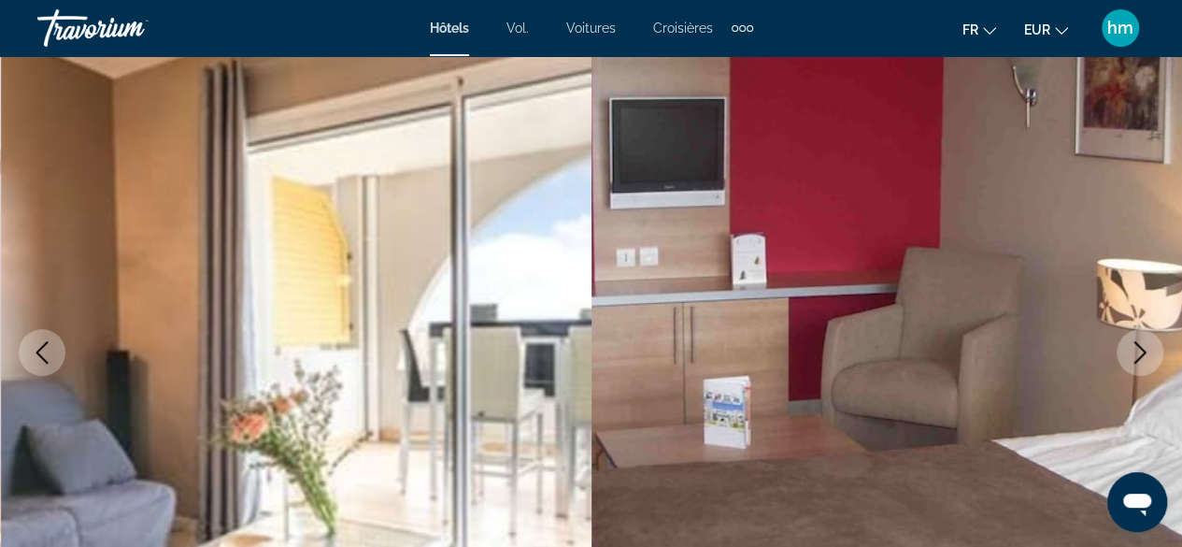
click at [1142, 347] on icon "Next image" at bounding box center [1140, 352] width 22 height 22
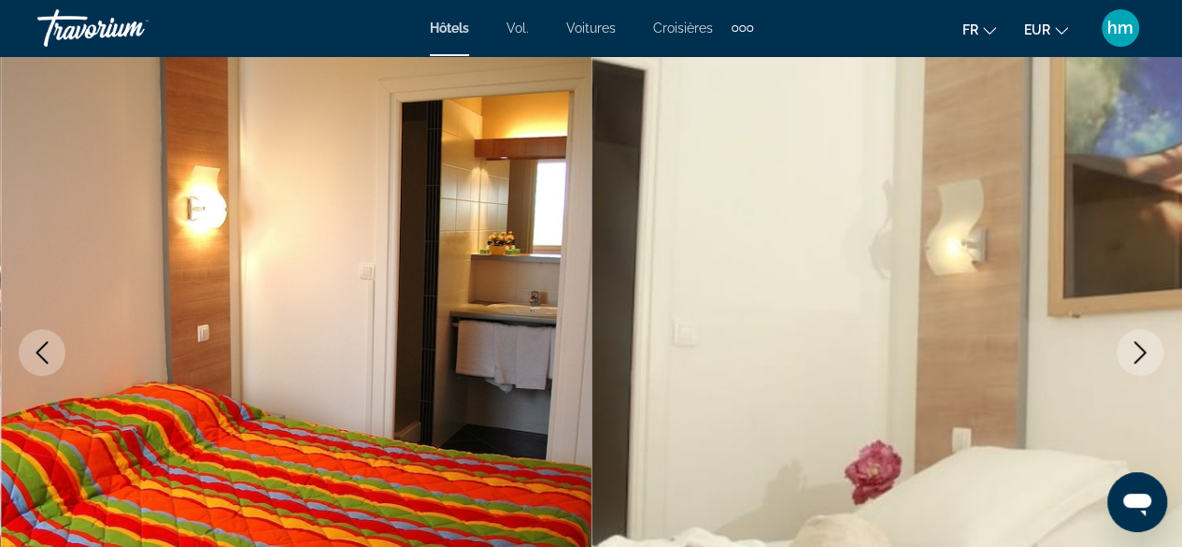
click at [1142, 347] on icon "Next image" at bounding box center [1140, 352] width 22 height 22
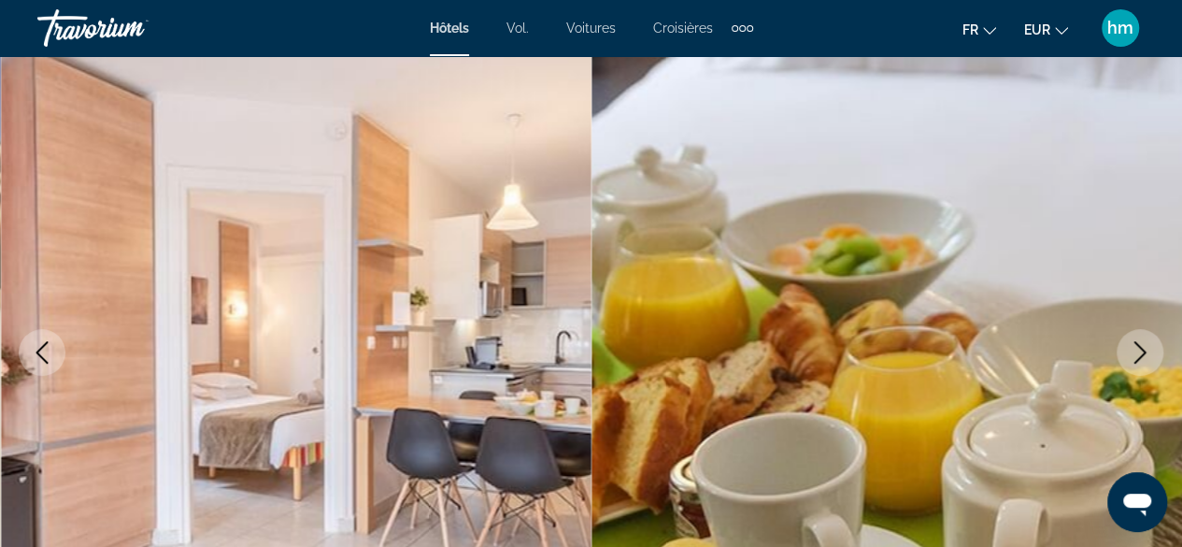
click at [1142, 347] on icon "Next image" at bounding box center [1140, 352] width 22 height 22
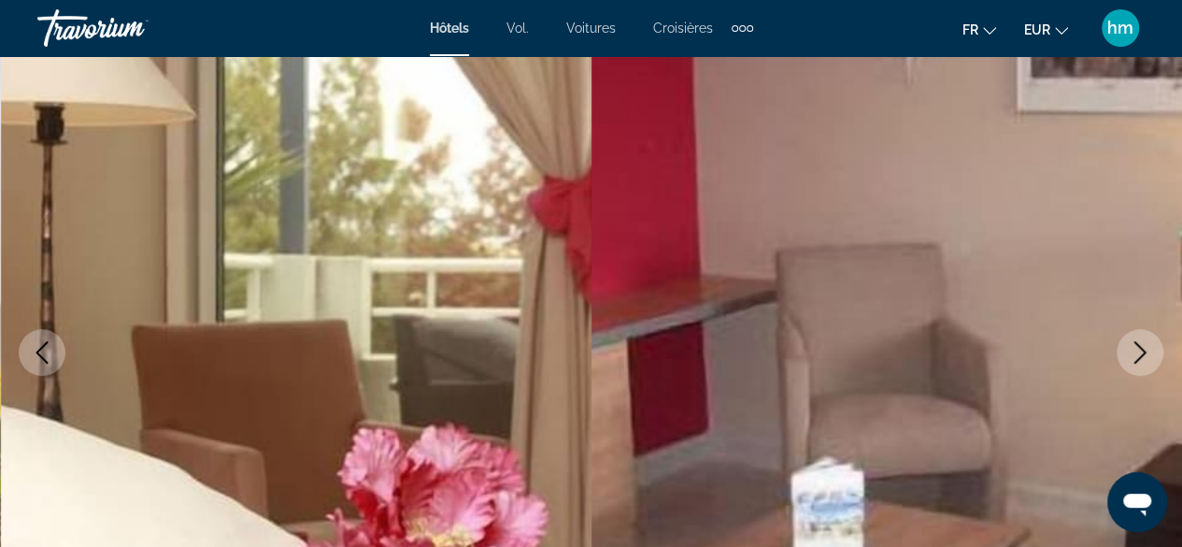
click at [1142, 347] on icon "Next image" at bounding box center [1140, 352] width 22 height 22
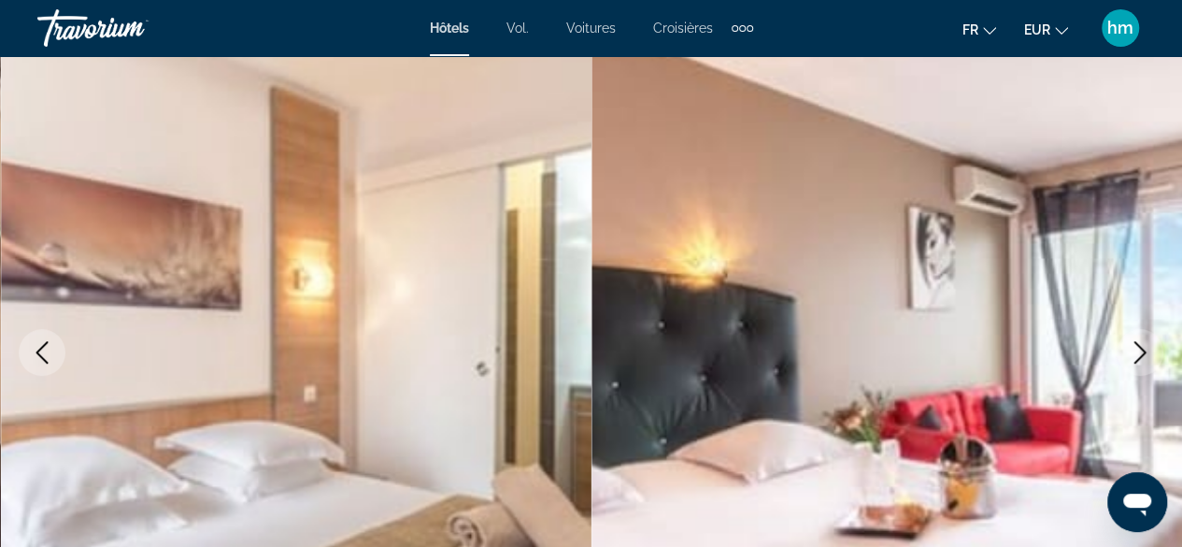
click at [1142, 347] on icon "Next image" at bounding box center [1140, 352] width 22 height 22
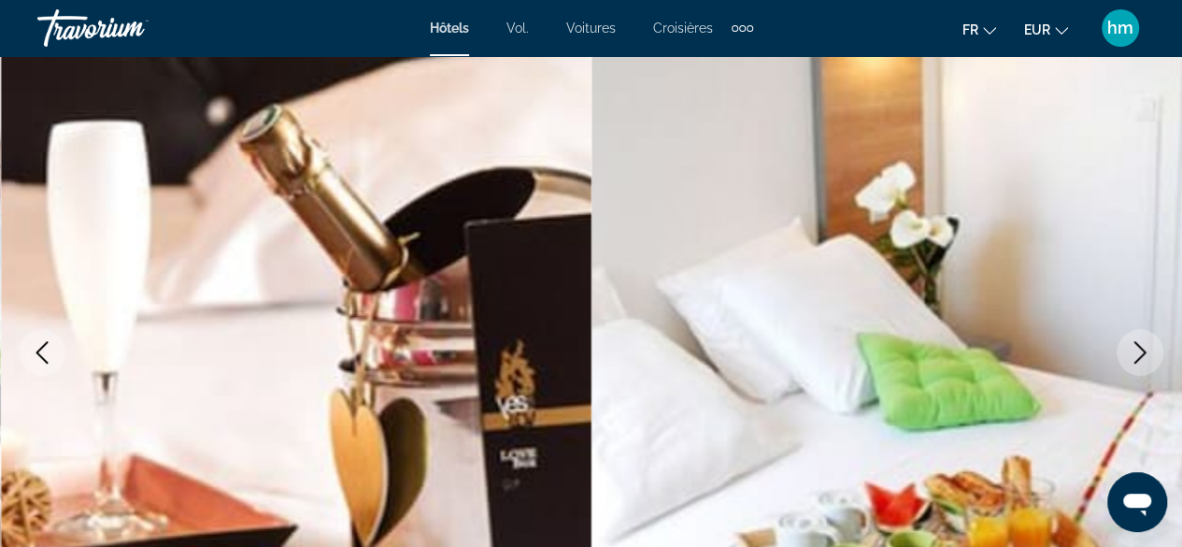
click at [1142, 347] on icon "Next image" at bounding box center [1140, 352] width 22 height 22
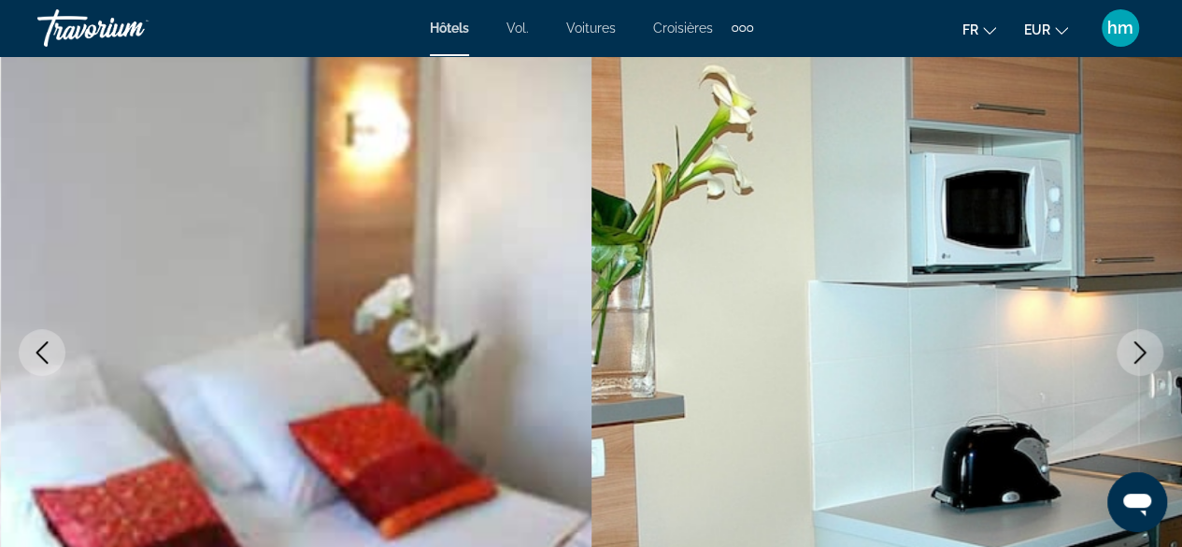
click at [1142, 347] on icon "Next image" at bounding box center [1140, 352] width 22 height 22
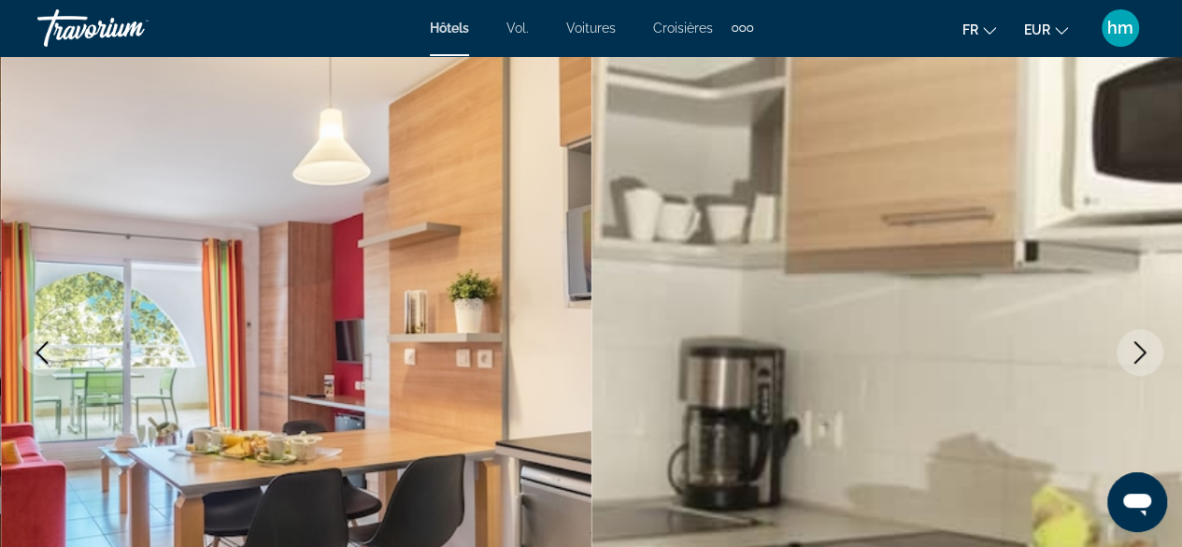
click at [1142, 347] on icon "Next image" at bounding box center [1140, 352] width 22 height 22
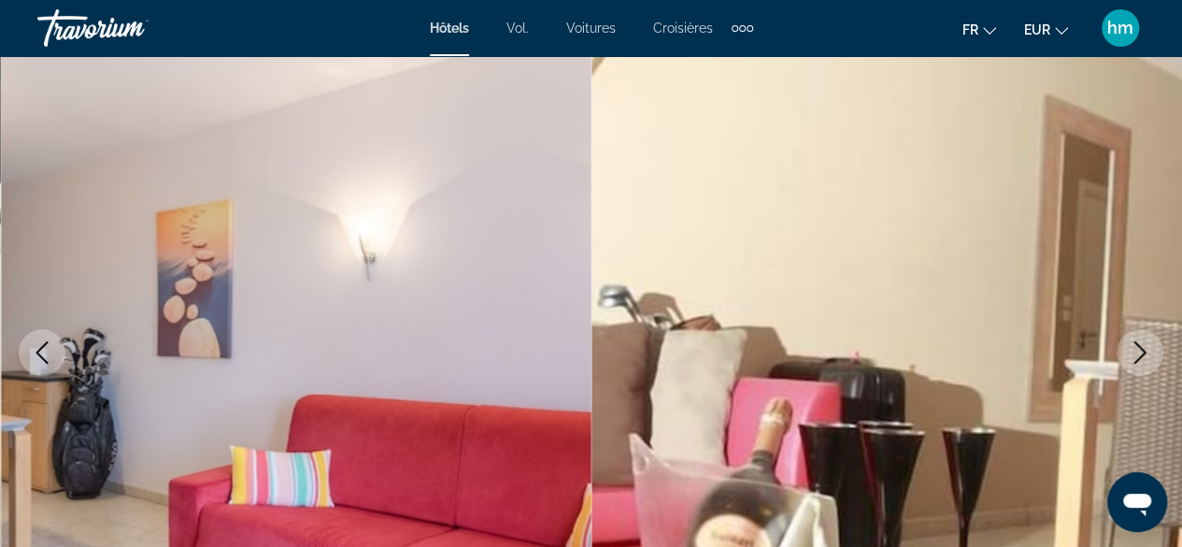
click at [1142, 347] on icon "Next image" at bounding box center [1140, 352] width 22 height 22
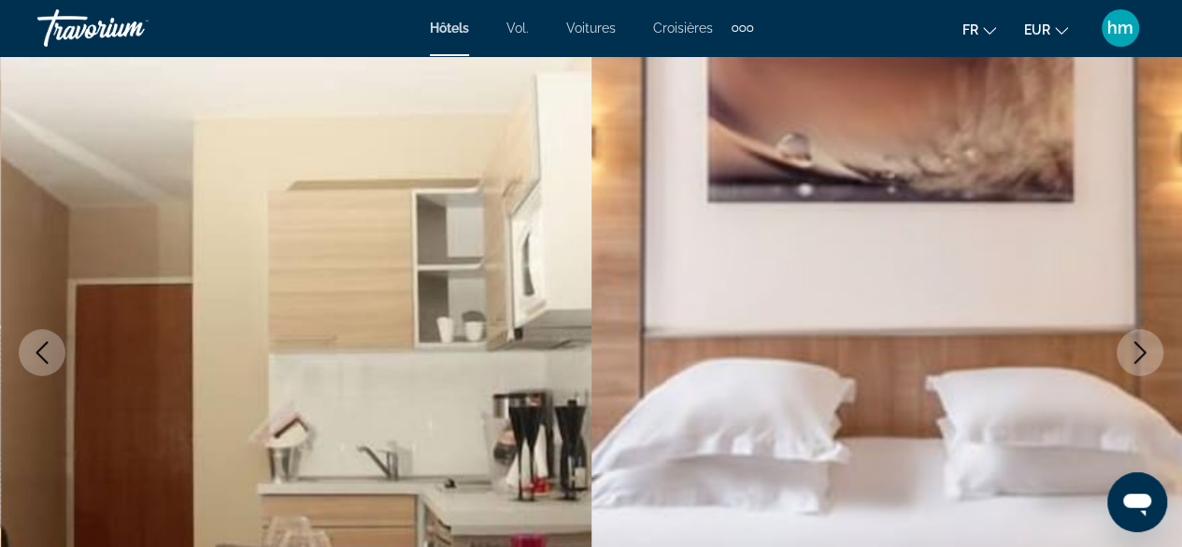
click at [1142, 347] on icon "Next image" at bounding box center [1140, 352] width 22 height 22
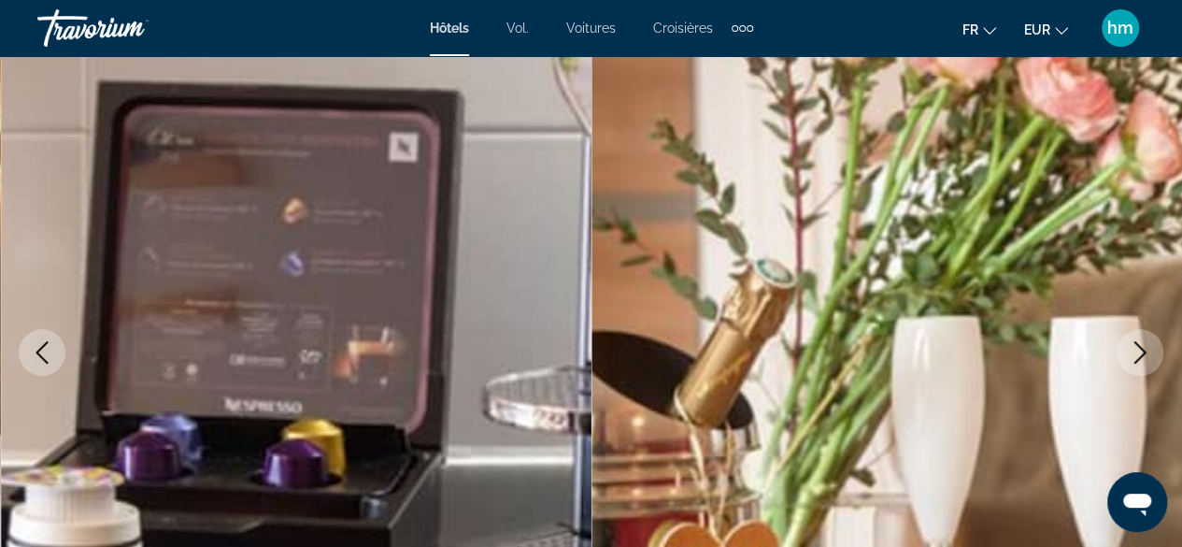
click at [1142, 347] on icon "Next image" at bounding box center [1140, 352] width 22 height 22
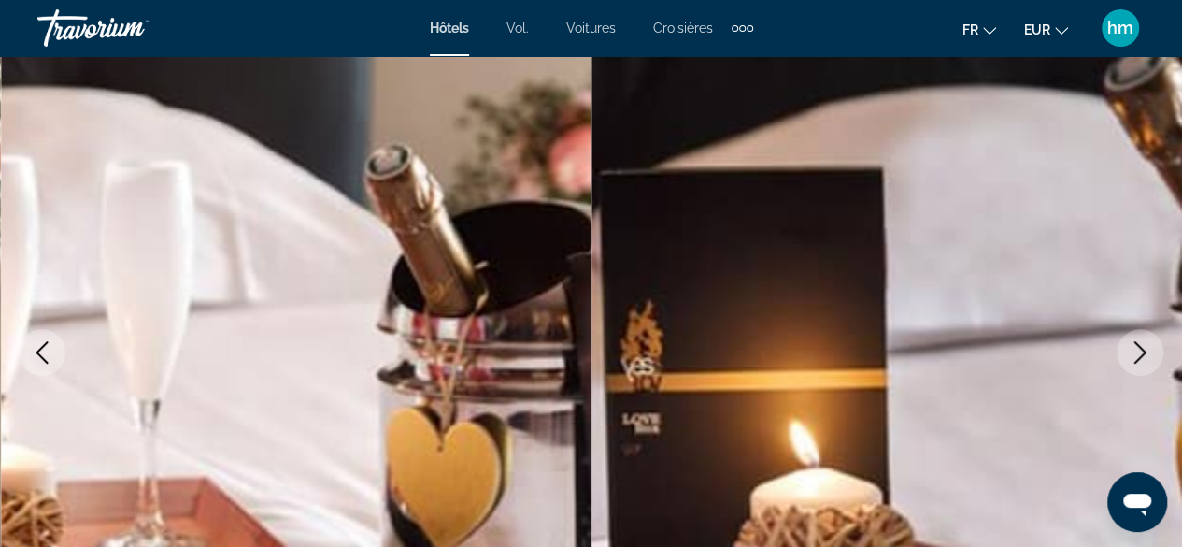
click at [1142, 347] on icon "Next image" at bounding box center [1140, 352] width 22 height 22
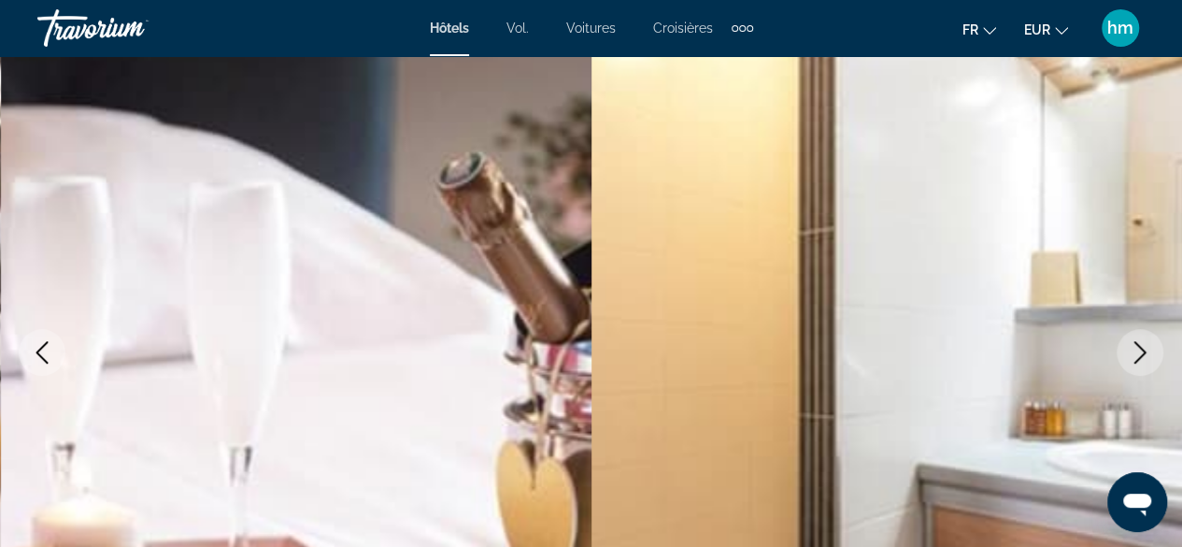
click at [1142, 347] on icon "Next image" at bounding box center [1140, 352] width 22 height 22
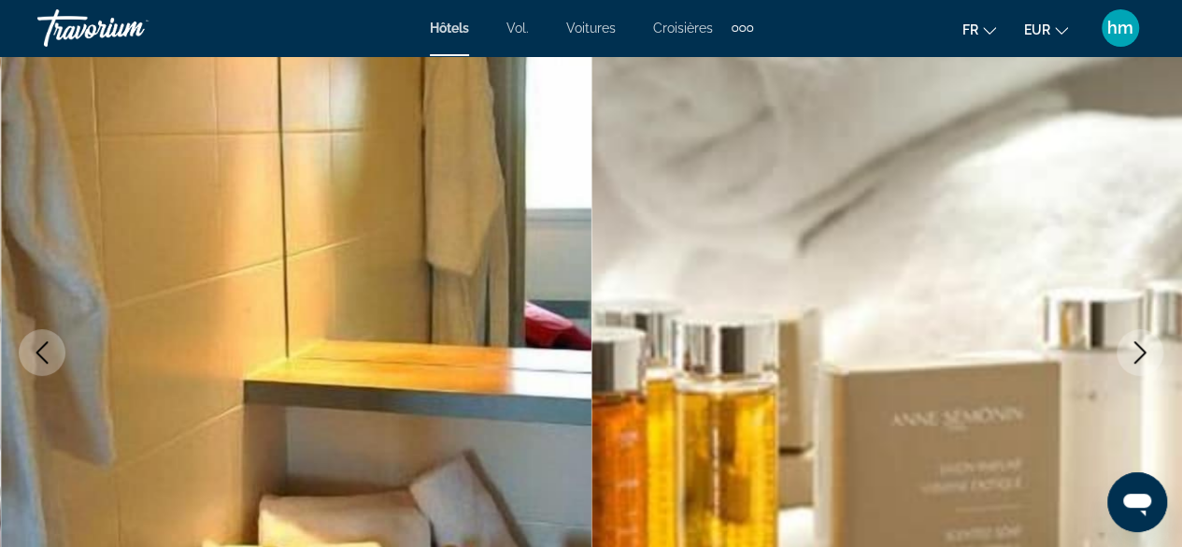
click at [1136, 349] on icon "Next image" at bounding box center [1140, 352] width 22 height 22
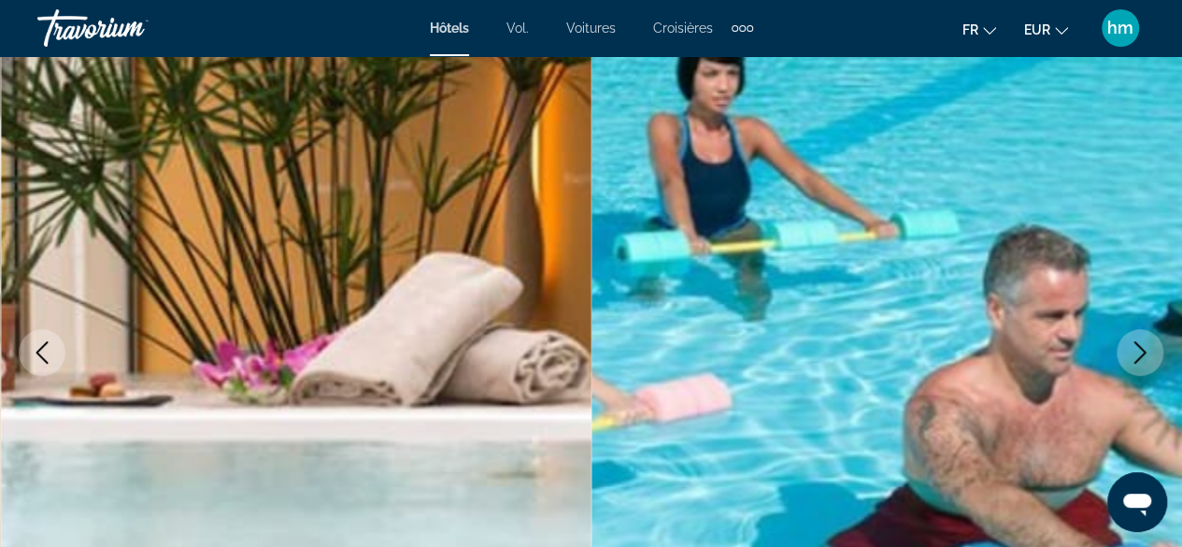
click at [1136, 349] on icon "Next image" at bounding box center [1140, 352] width 22 height 22
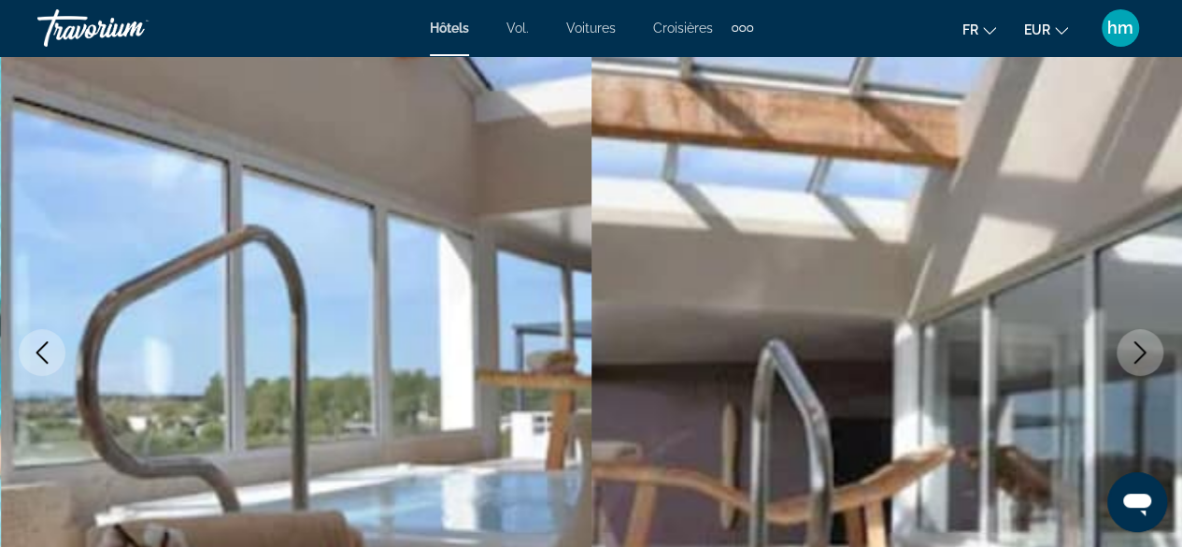
click at [1136, 349] on icon "Next image" at bounding box center [1140, 352] width 22 height 22
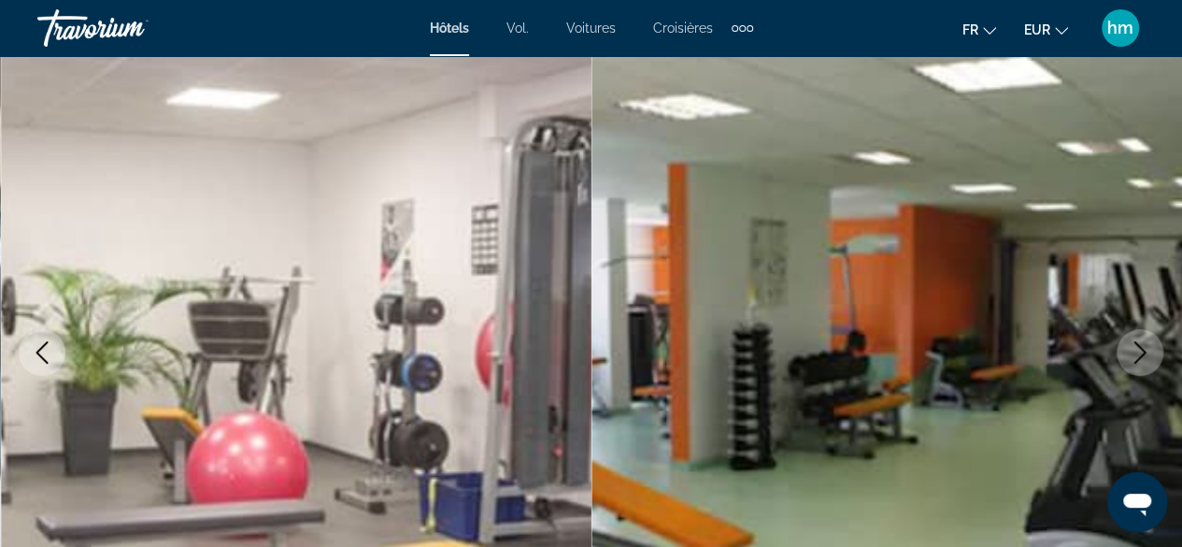
click at [1144, 347] on icon "Next image" at bounding box center [1140, 352] width 22 height 22
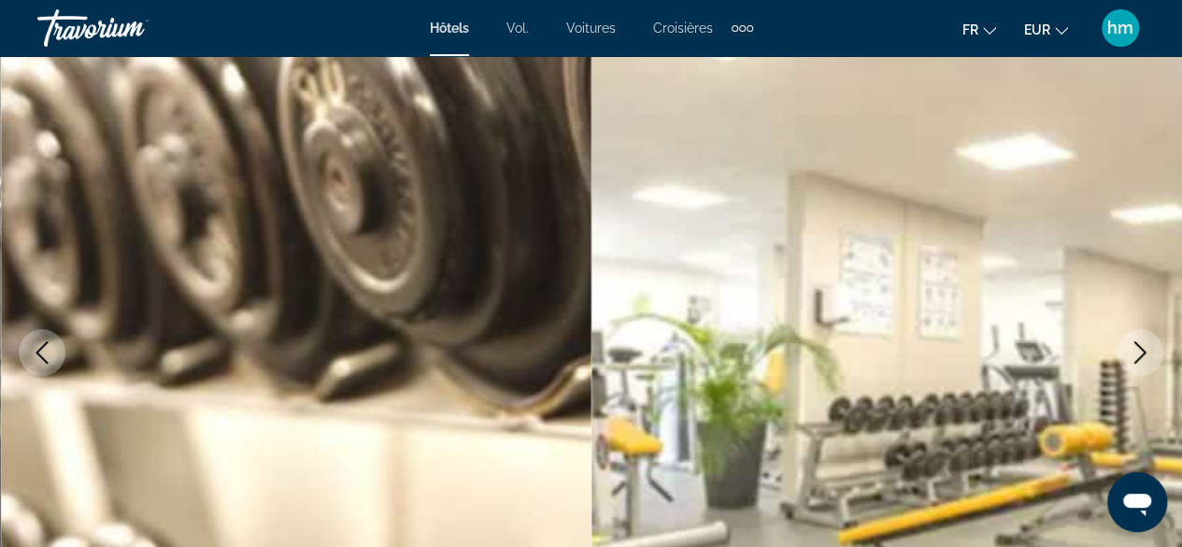
click at [1133, 352] on icon "Next image" at bounding box center [1140, 352] width 22 height 22
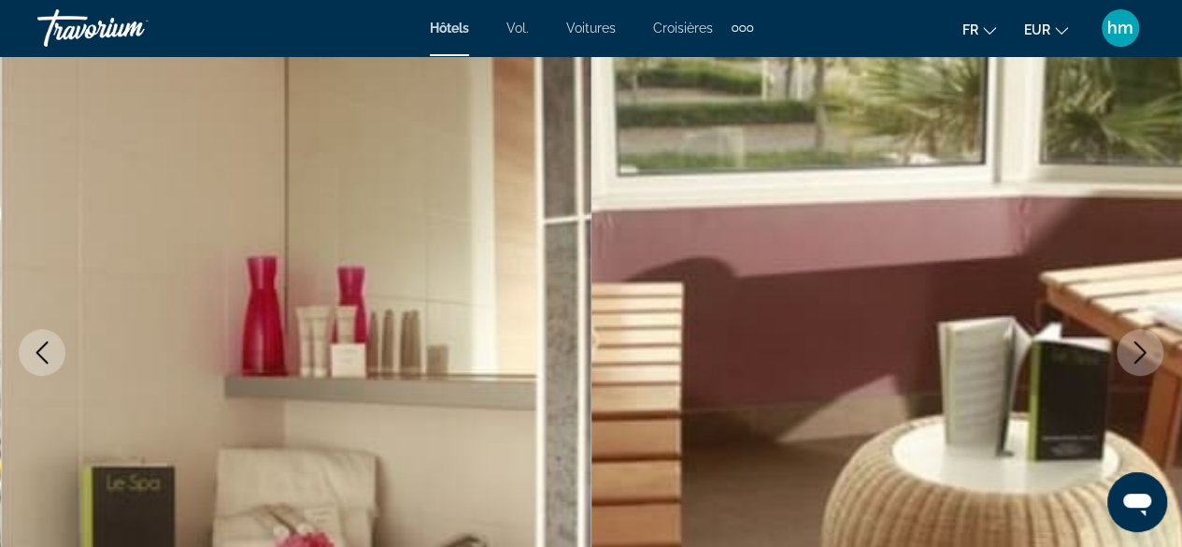
click at [1138, 351] on icon "Next image" at bounding box center [1140, 352] width 22 height 22
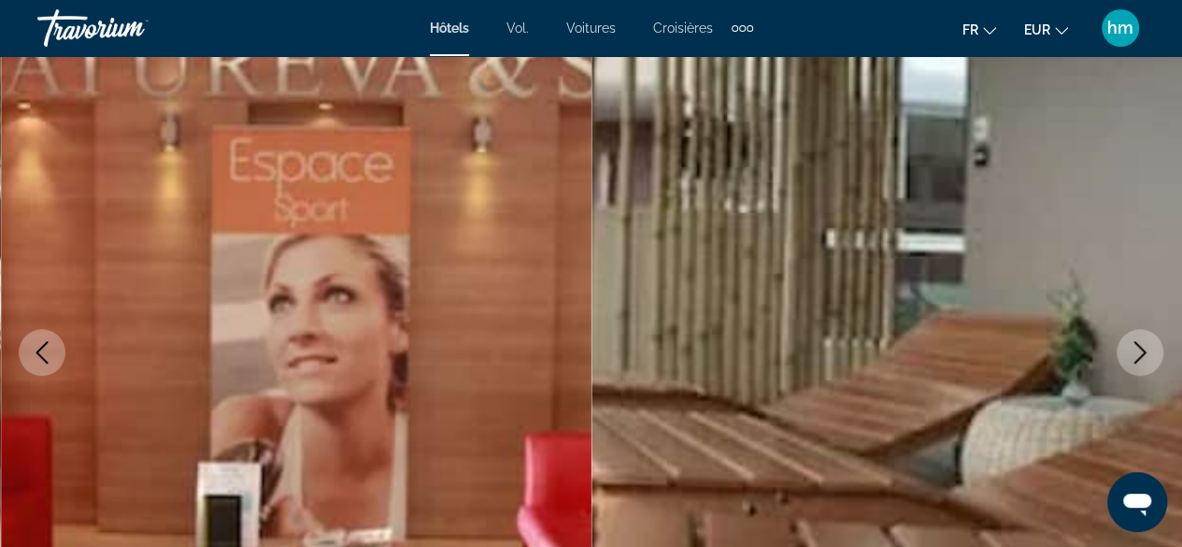
click at [1138, 351] on icon "Next image" at bounding box center [1140, 352] width 22 height 22
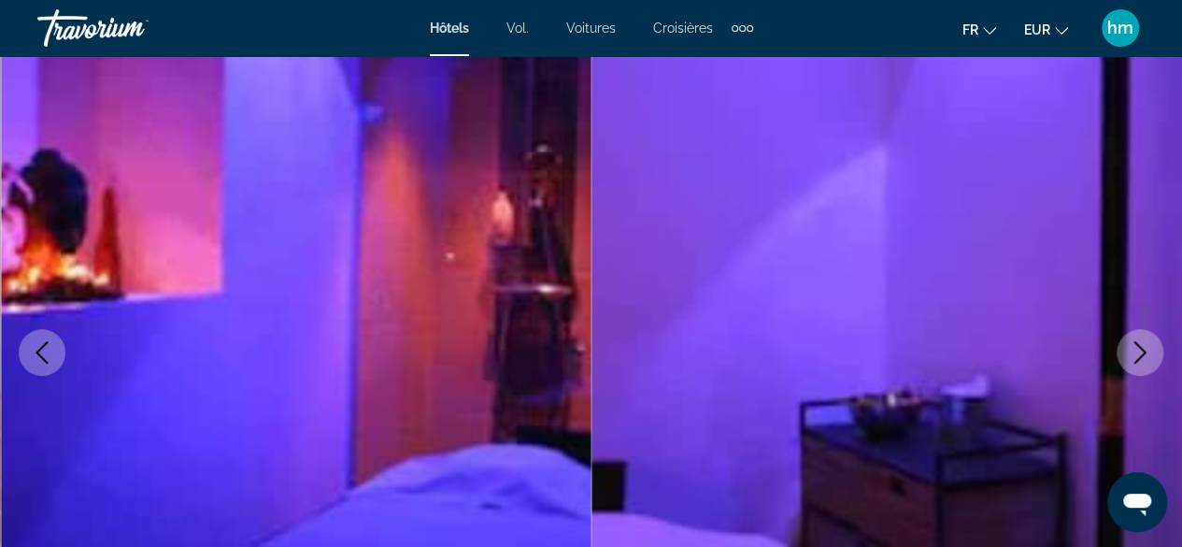
click at [1146, 344] on icon "Next image" at bounding box center [1140, 352] width 22 height 22
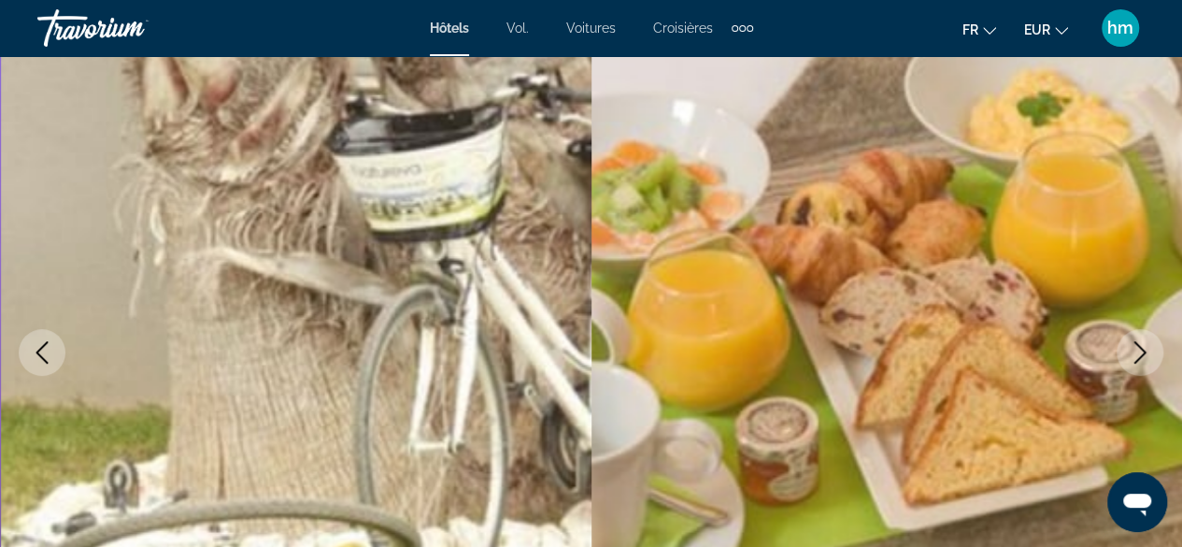
click at [1135, 347] on icon "Next image" at bounding box center [1140, 352] width 22 height 22
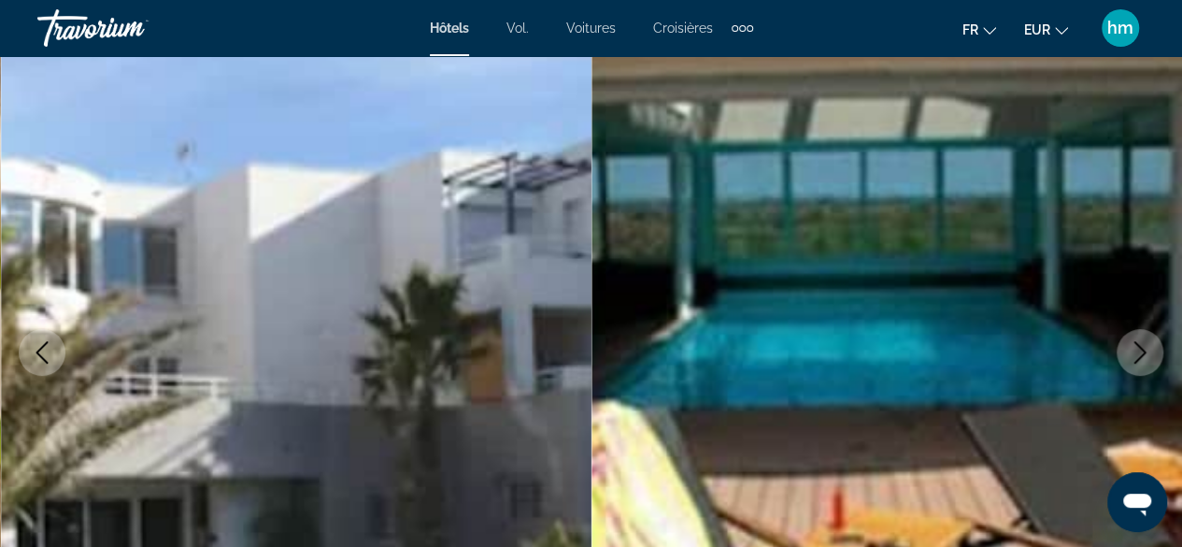
click at [1135, 347] on icon "Next image" at bounding box center [1140, 352] width 22 height 22
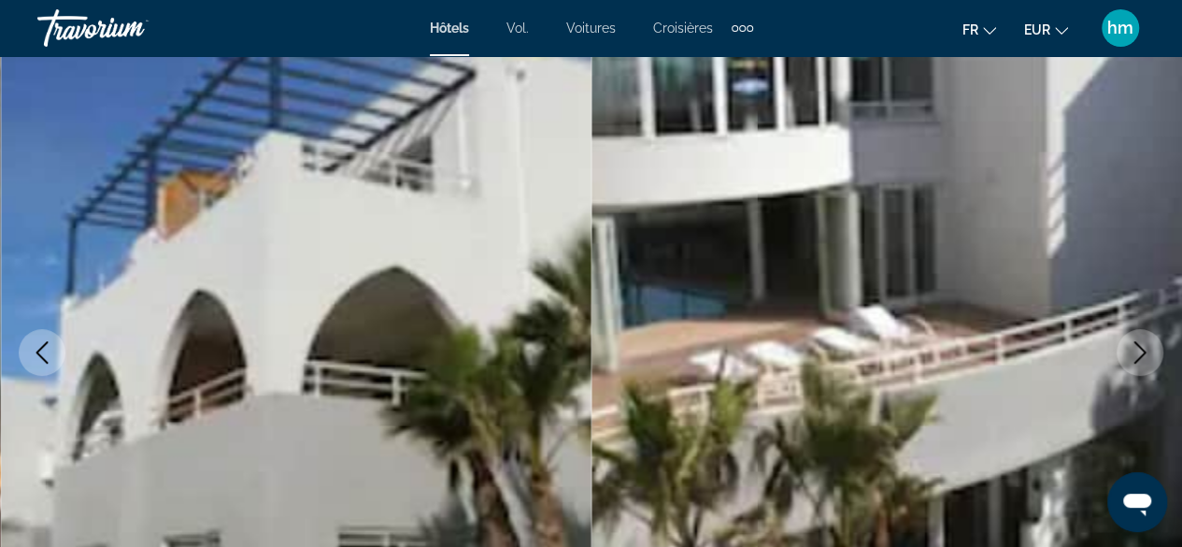
click at [1135, 347] on icon "Next image" at bounding box center [1140, 352] width 22 height 22
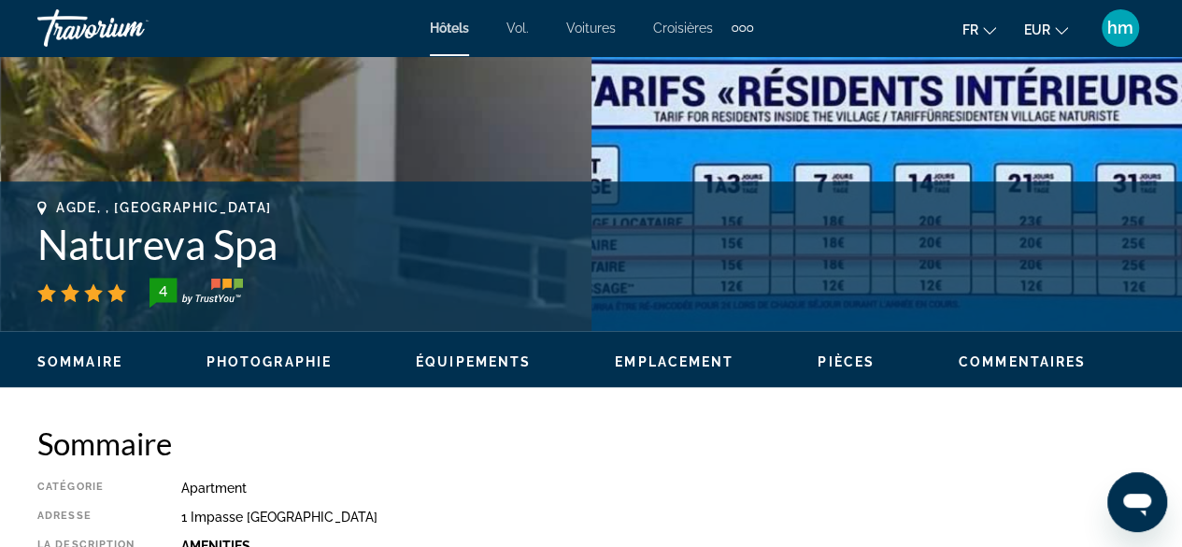
scroll to position [594, 0]
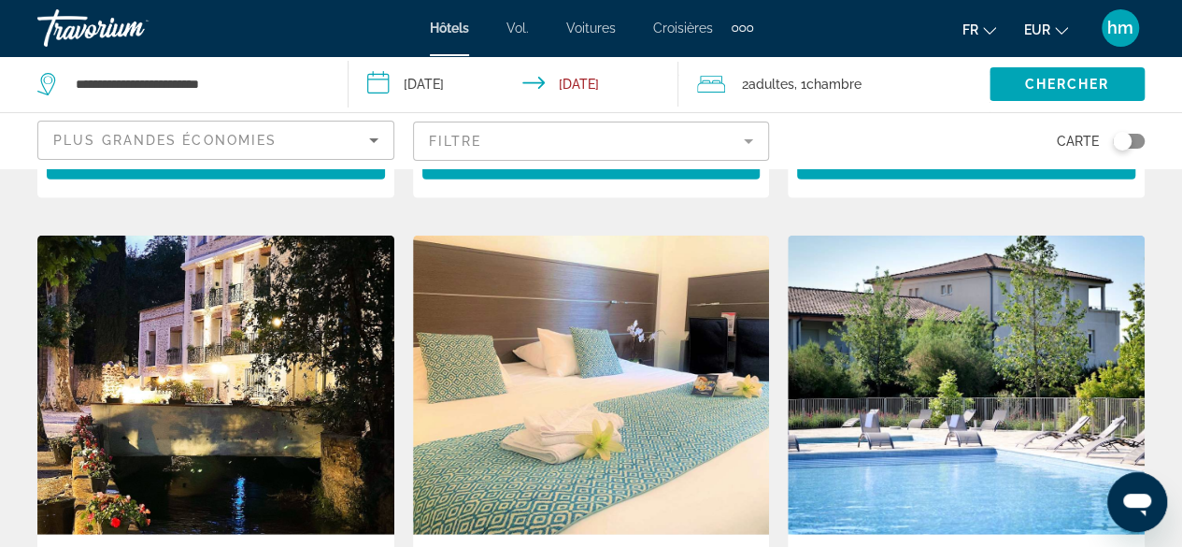
scroll to position [2186, 0]
